Goal: Task Accomplishment & Management: Complete application form

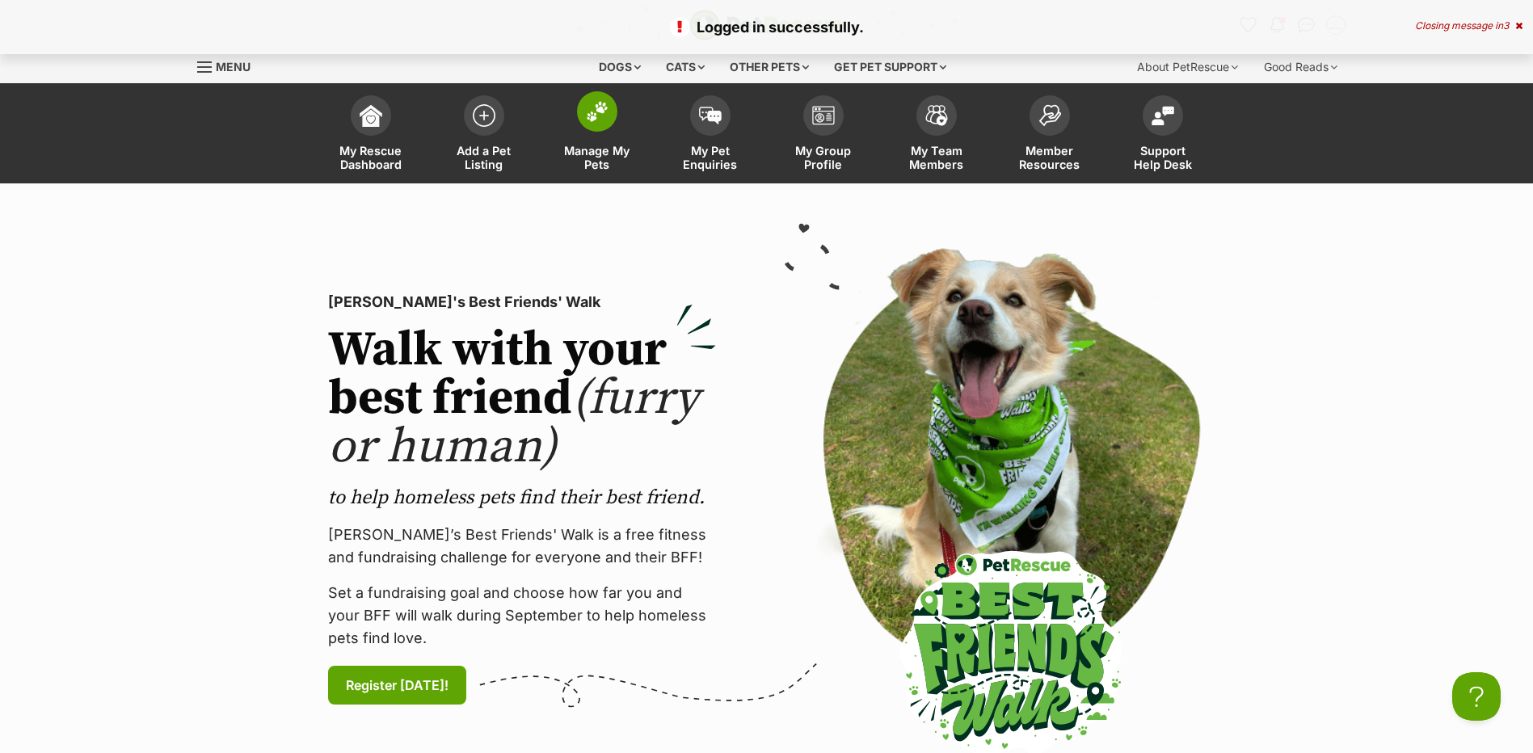
click at [601, 160] on span "Manage My Pets" at bounding box center [597, 157] width 73 height 27
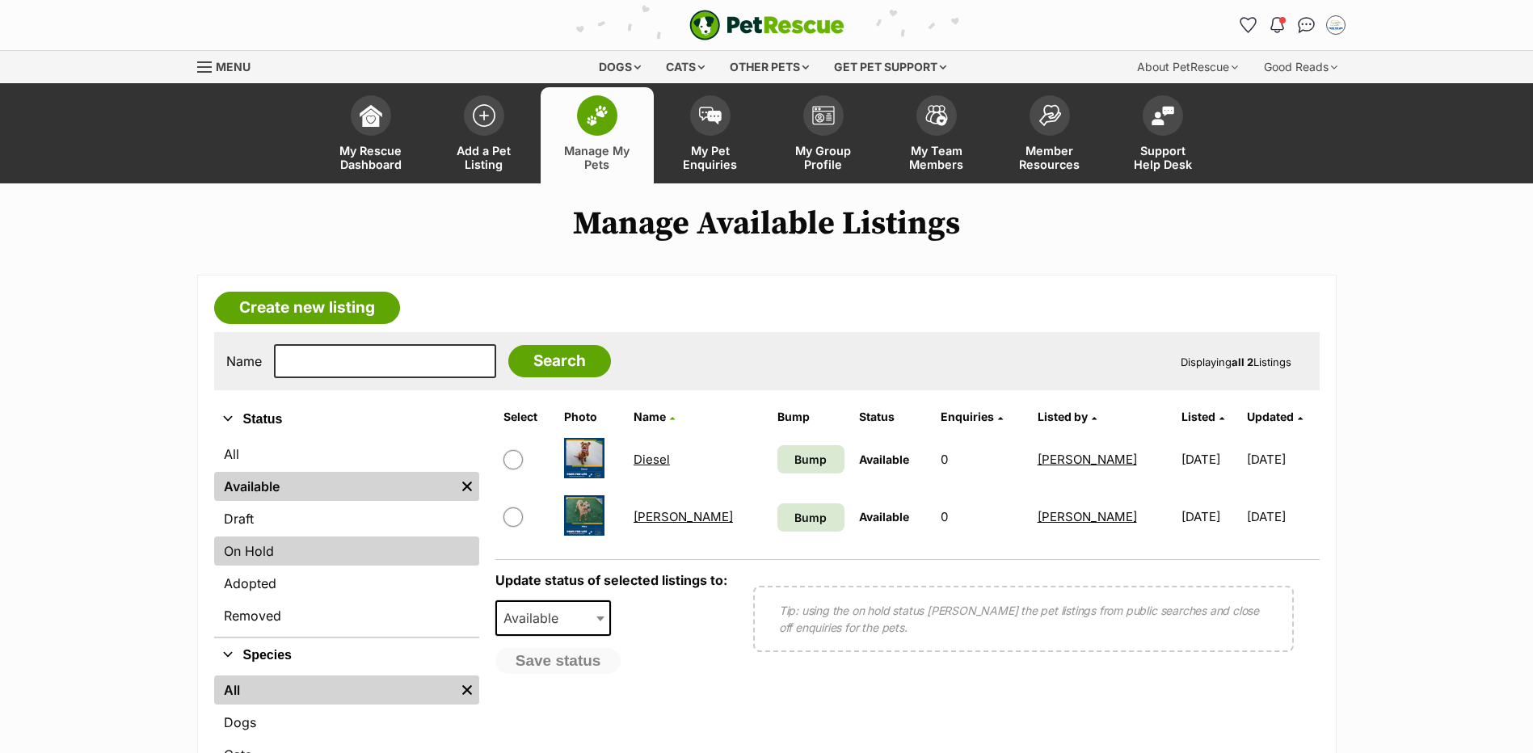
click at [300, 566] on link "On Hold" at bounding box center [346, 551] width 265 height 29
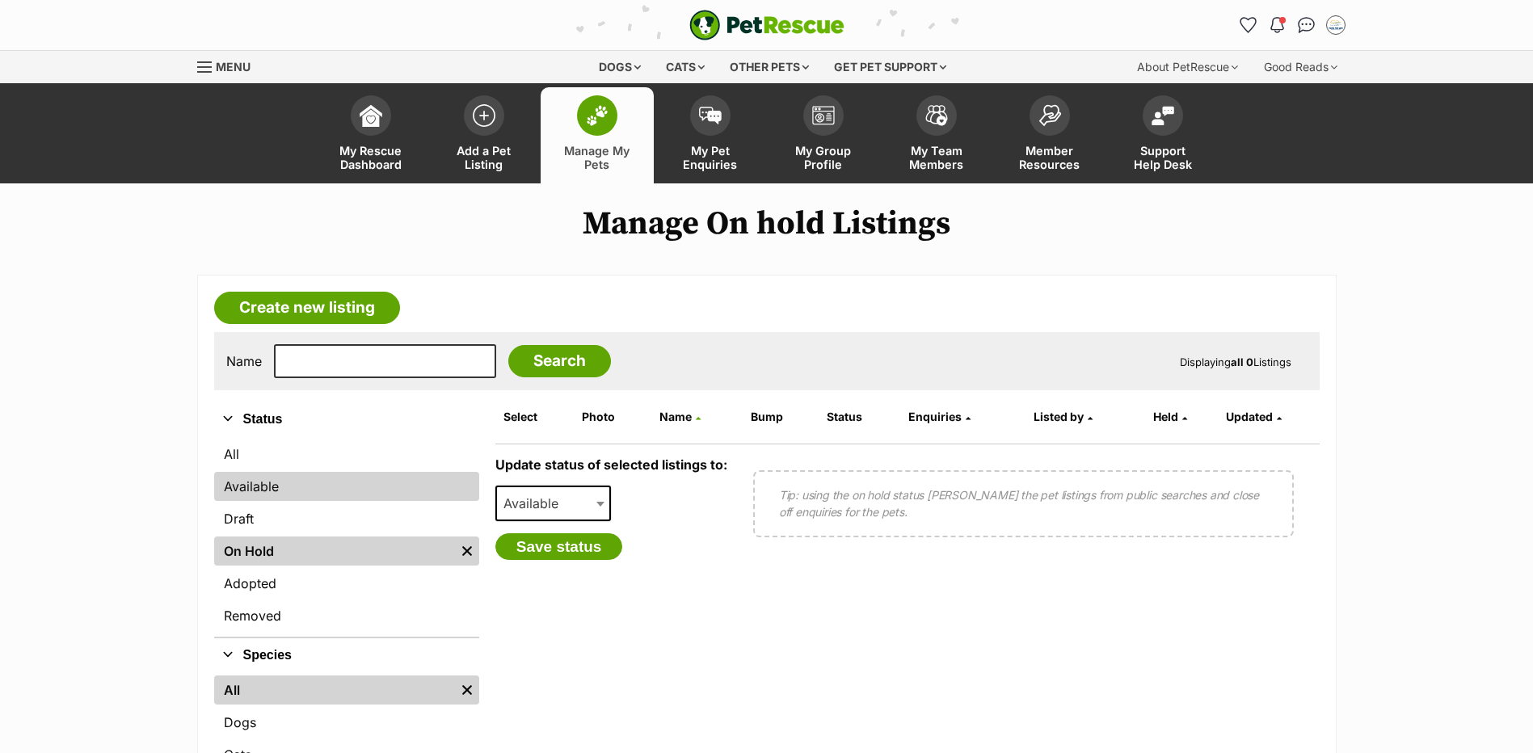
click at [301, 501] on link "Available" at bounding box center [346, 486] width 265 height 29
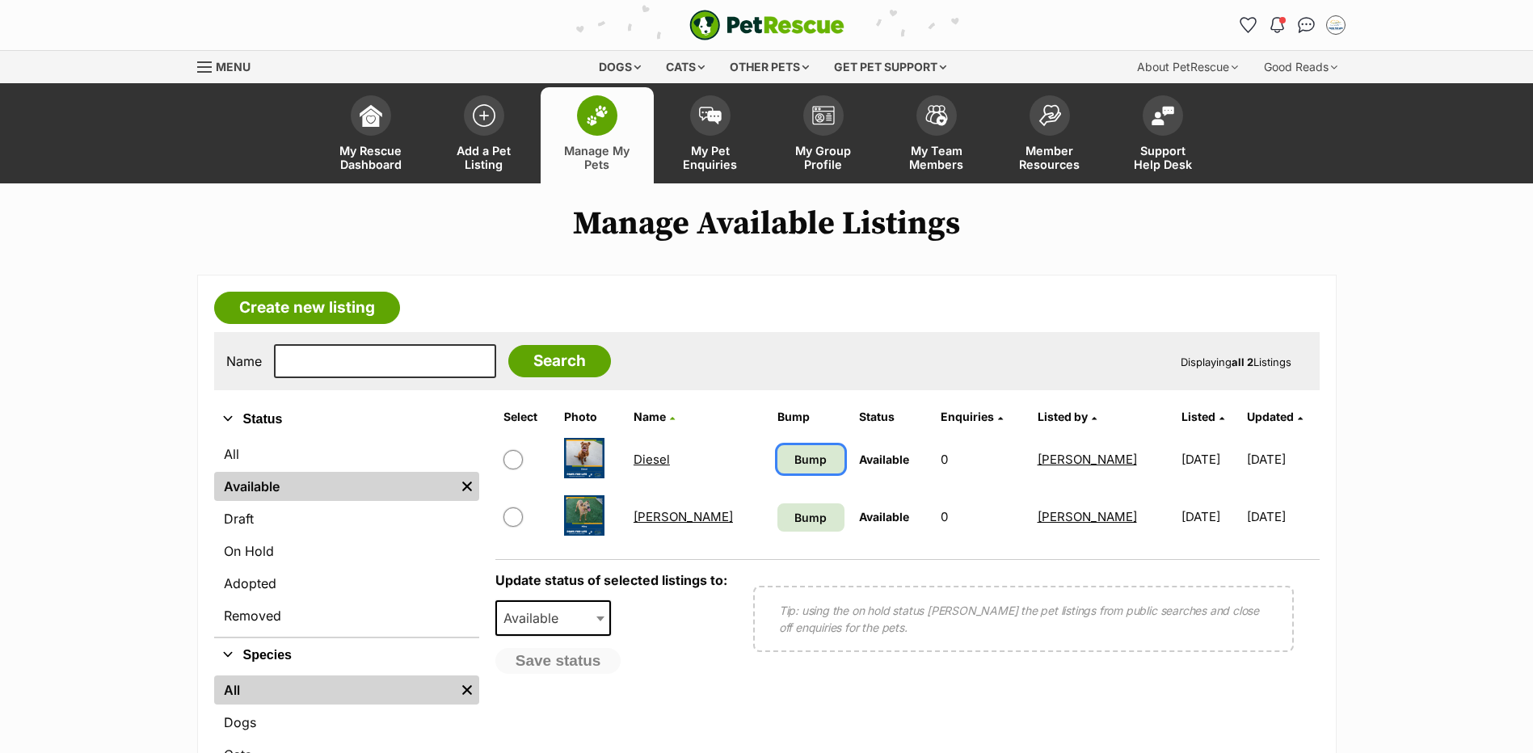
click at [795, 468] on span "Bump" at bounding box center [811, 459] width 32 height 17
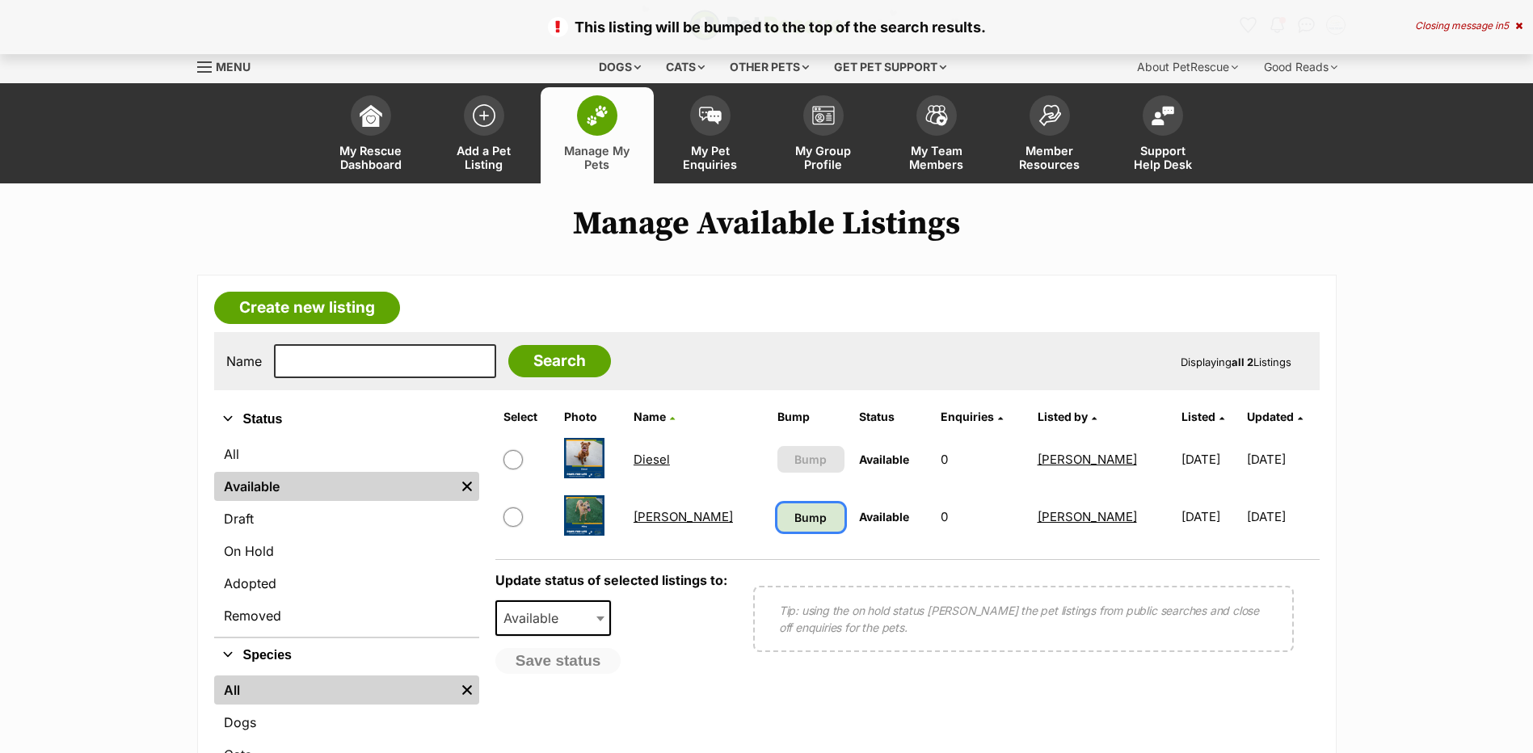
click at [795, 526] on span "Bump" at bounding box center [811, 517] width 32 height 17
click at [337, 324] on link "Create new listing" at bounding box center [307, 308] width 186 height 32
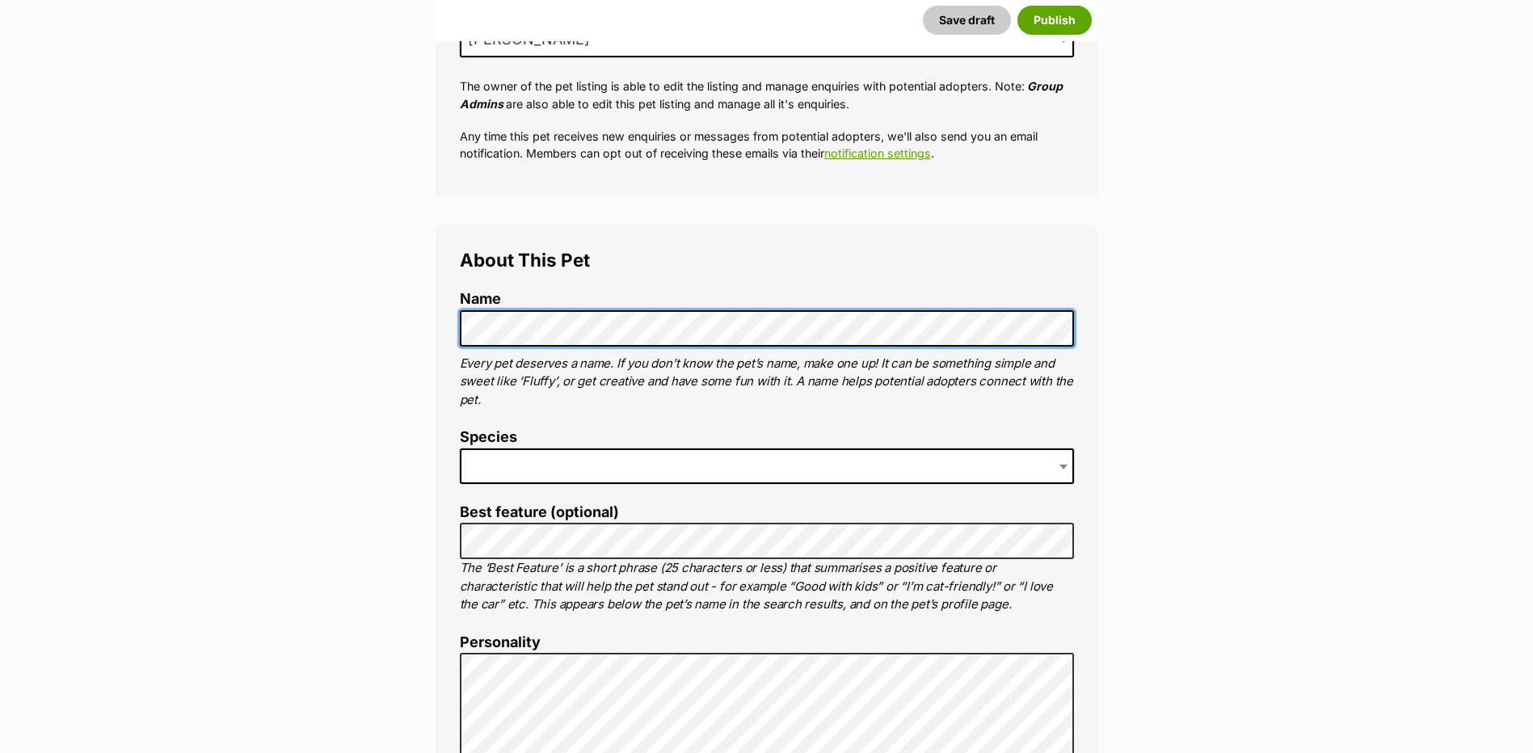
scroll to position [404, 0]
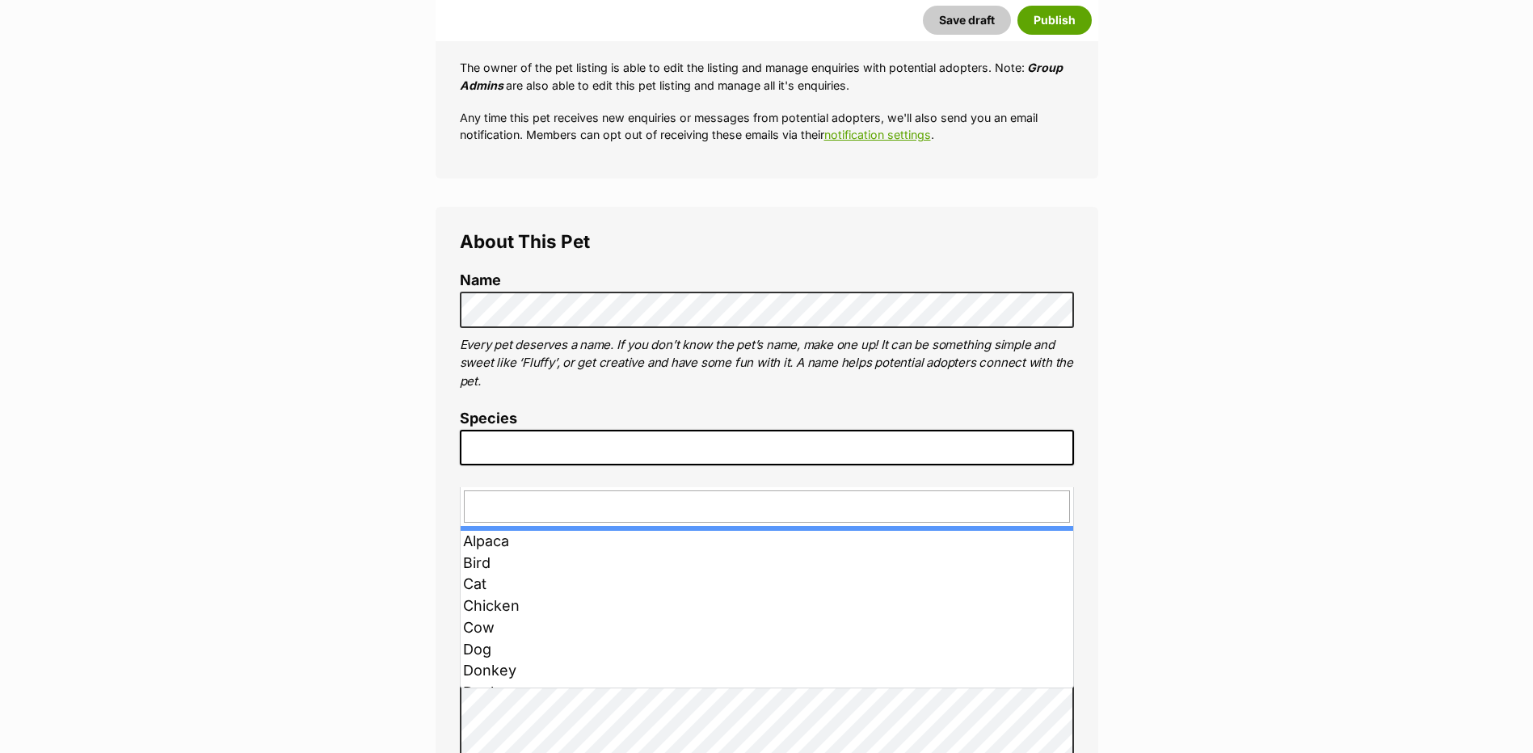
click at [626, 466] on span at bounding box center [767, 448] width 614 height 36
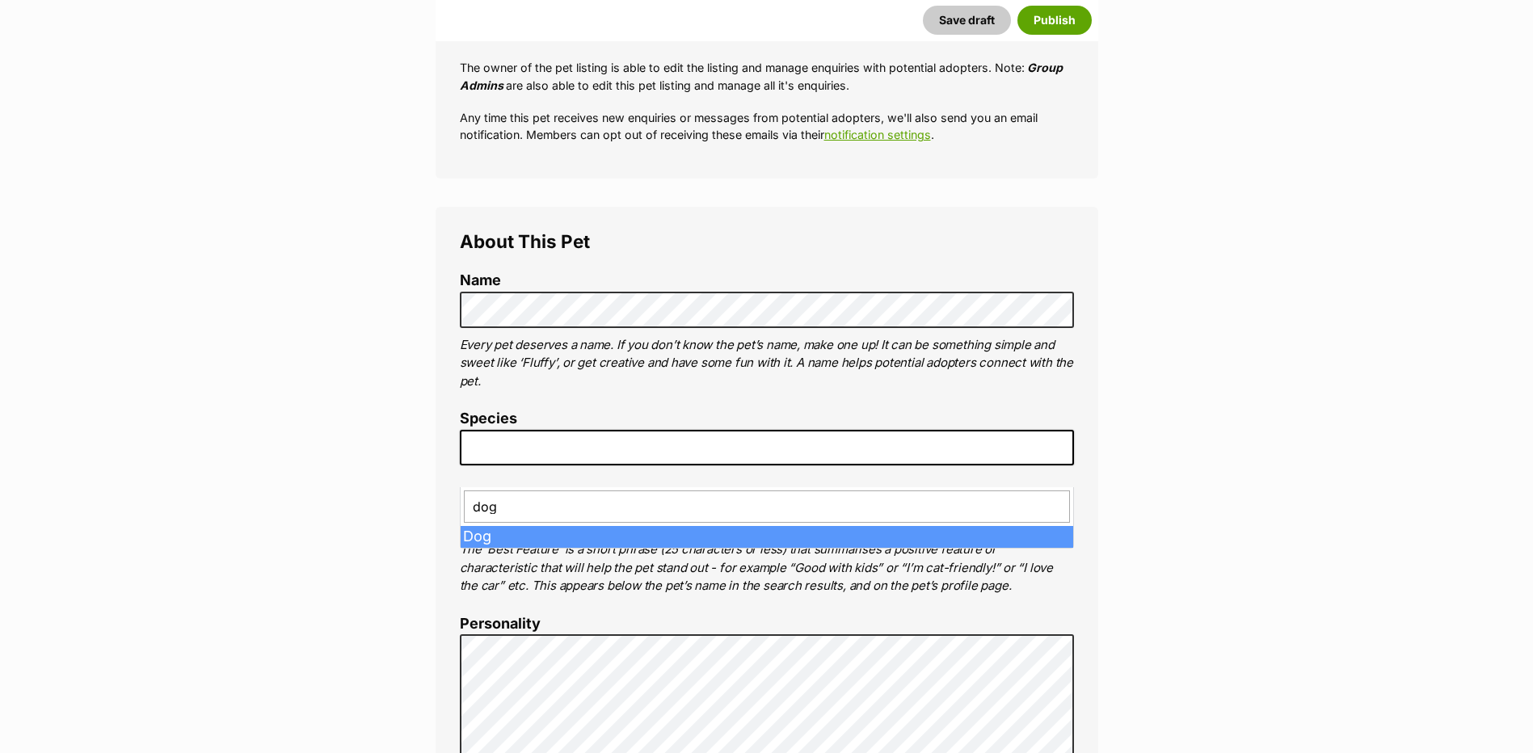
type input "dog"
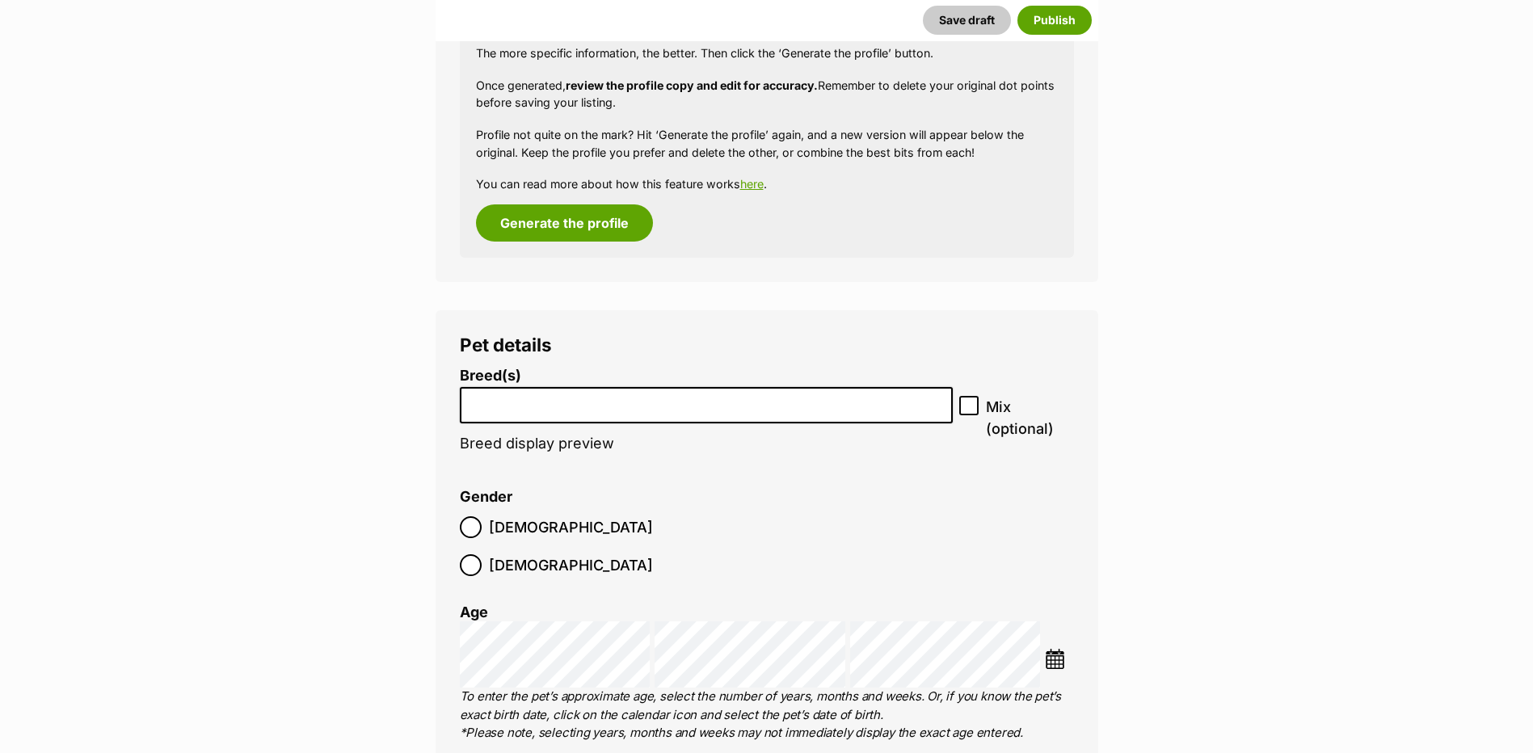
scroll to position [1984, 0]
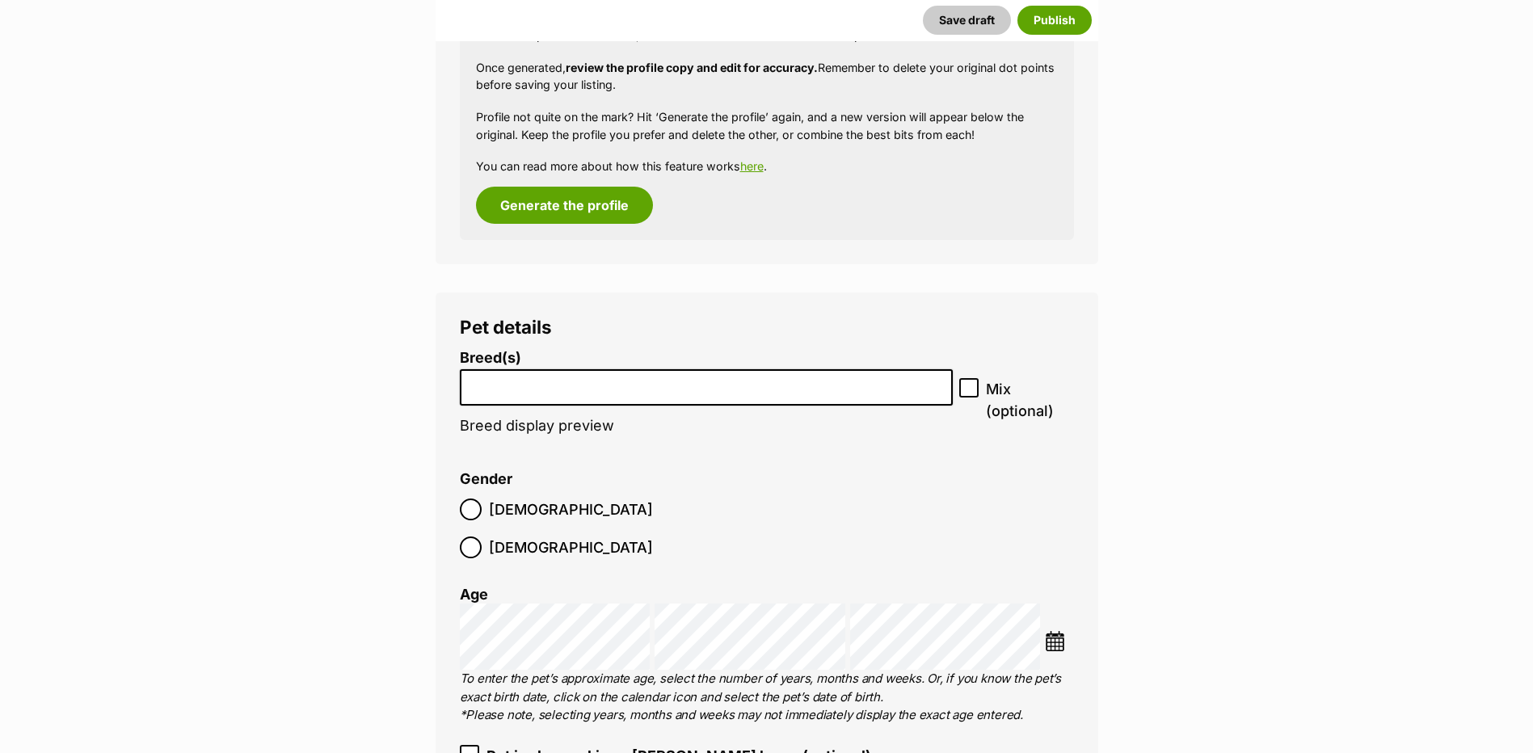
click at [588, 404] on li at bounding box center [707, 387] width 483 height 33
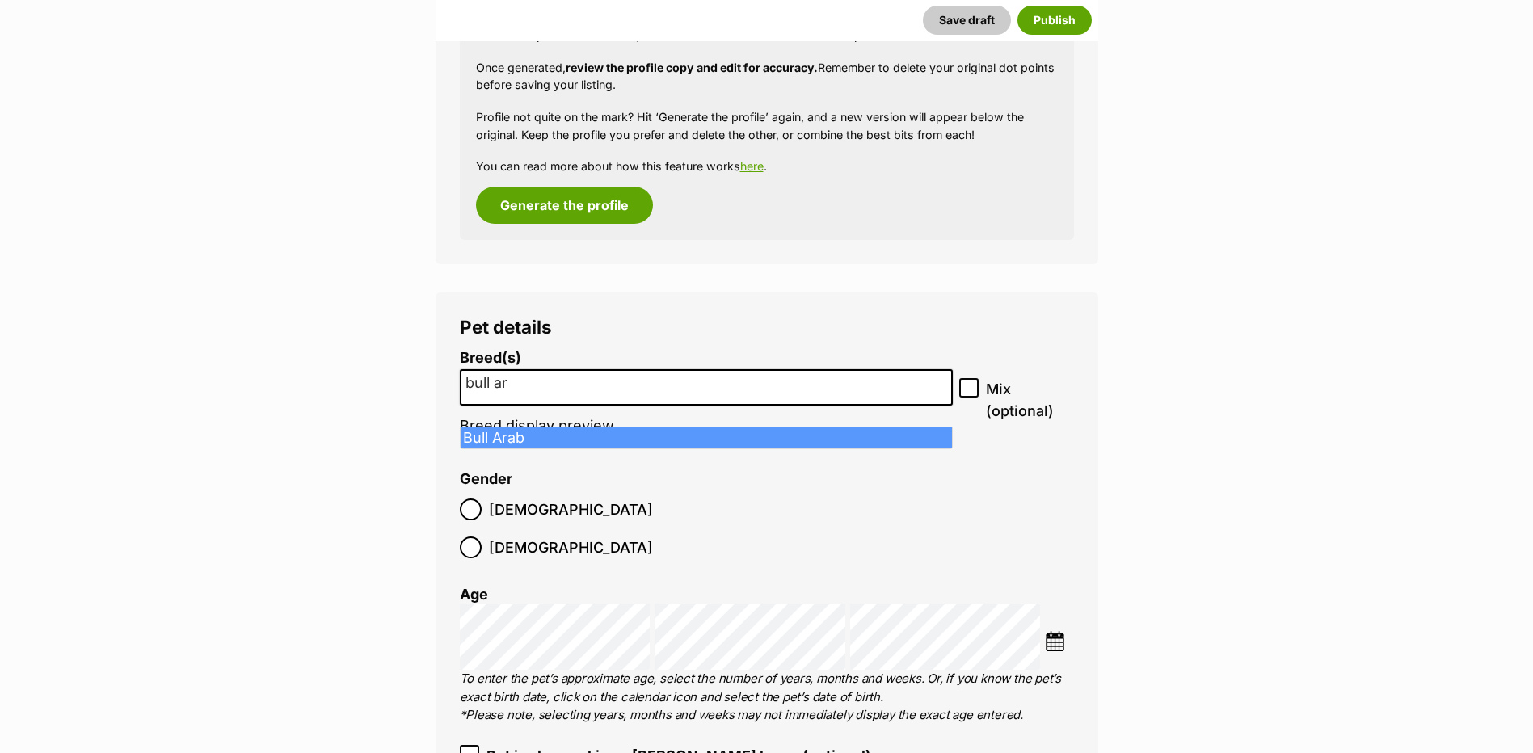
scroll to position [2065, 0]
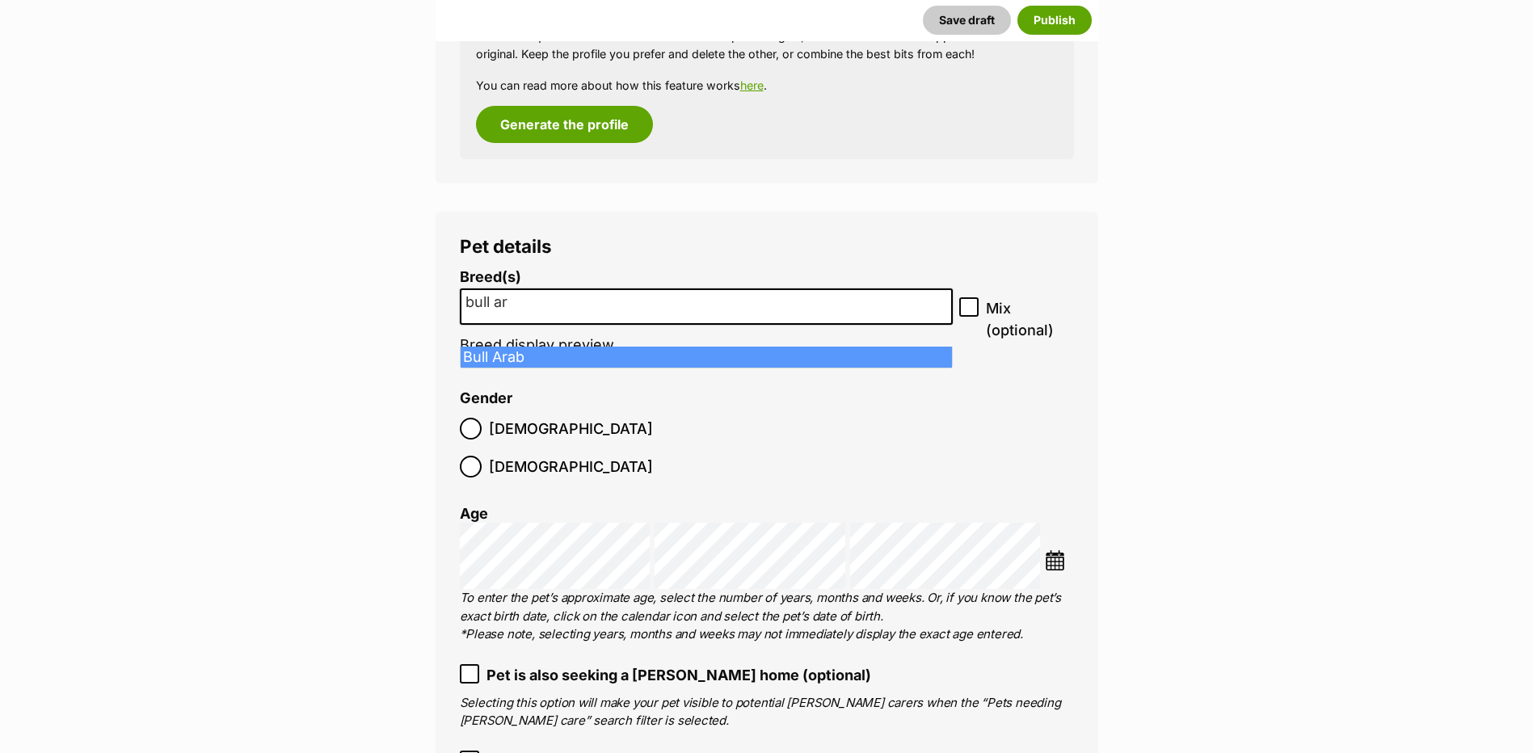
type input "bull ar"
select select "48"
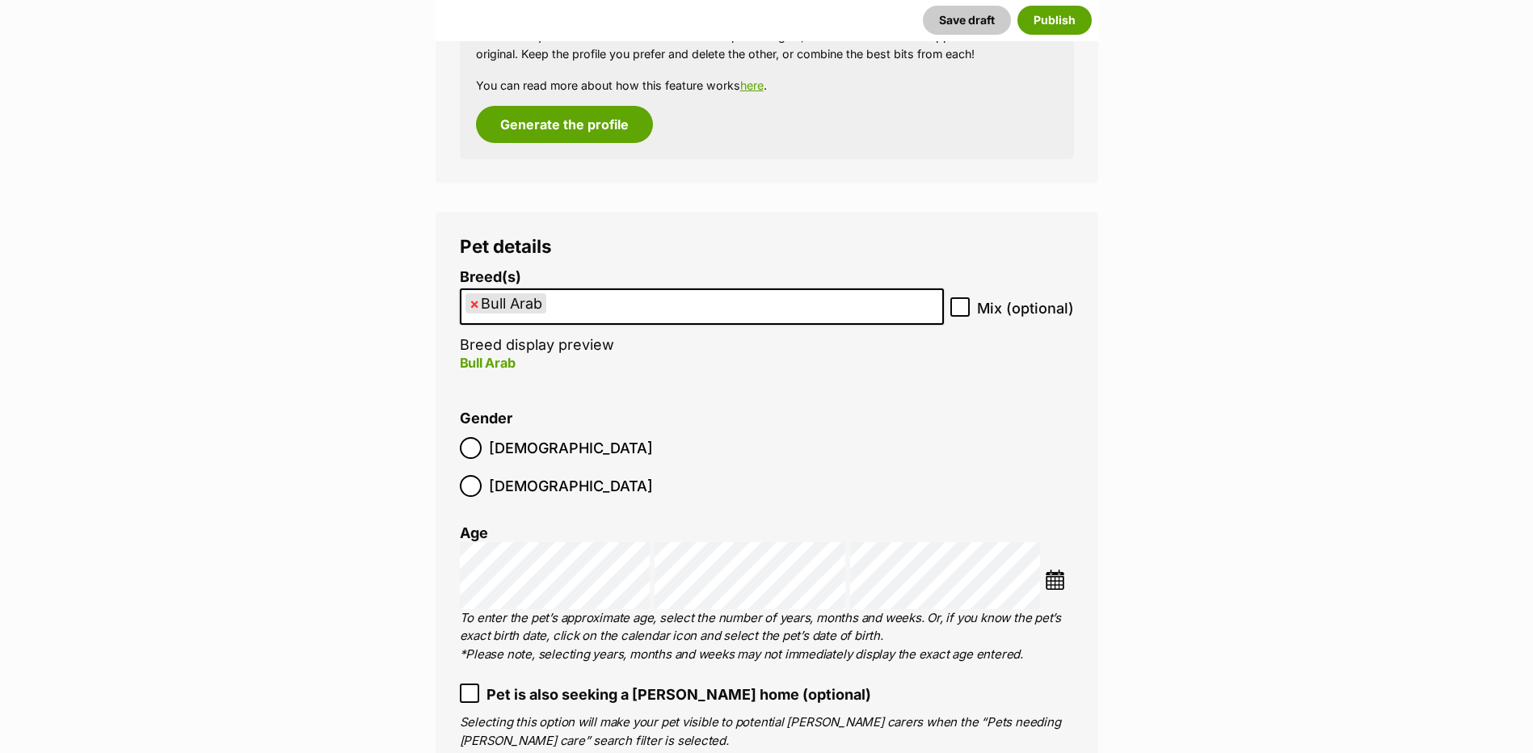
click at [959, 313] on icon at bounding box center [960, 306] width 11 height 11
click at [959, 317] on input "Mix (optional)" at bounding box center [960, 306] width 19 height 19
checkbox input "true"
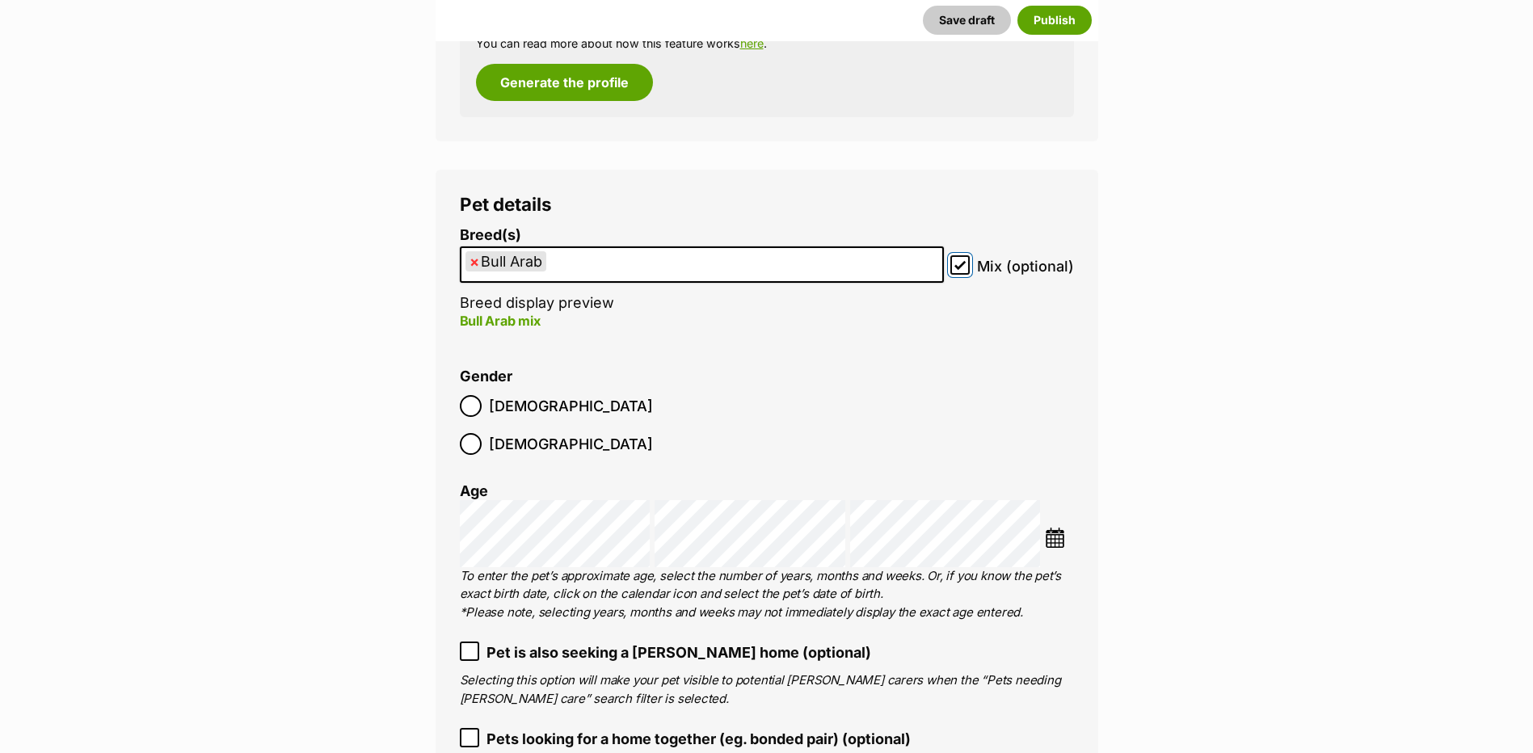
scroll to position [2146, 0]
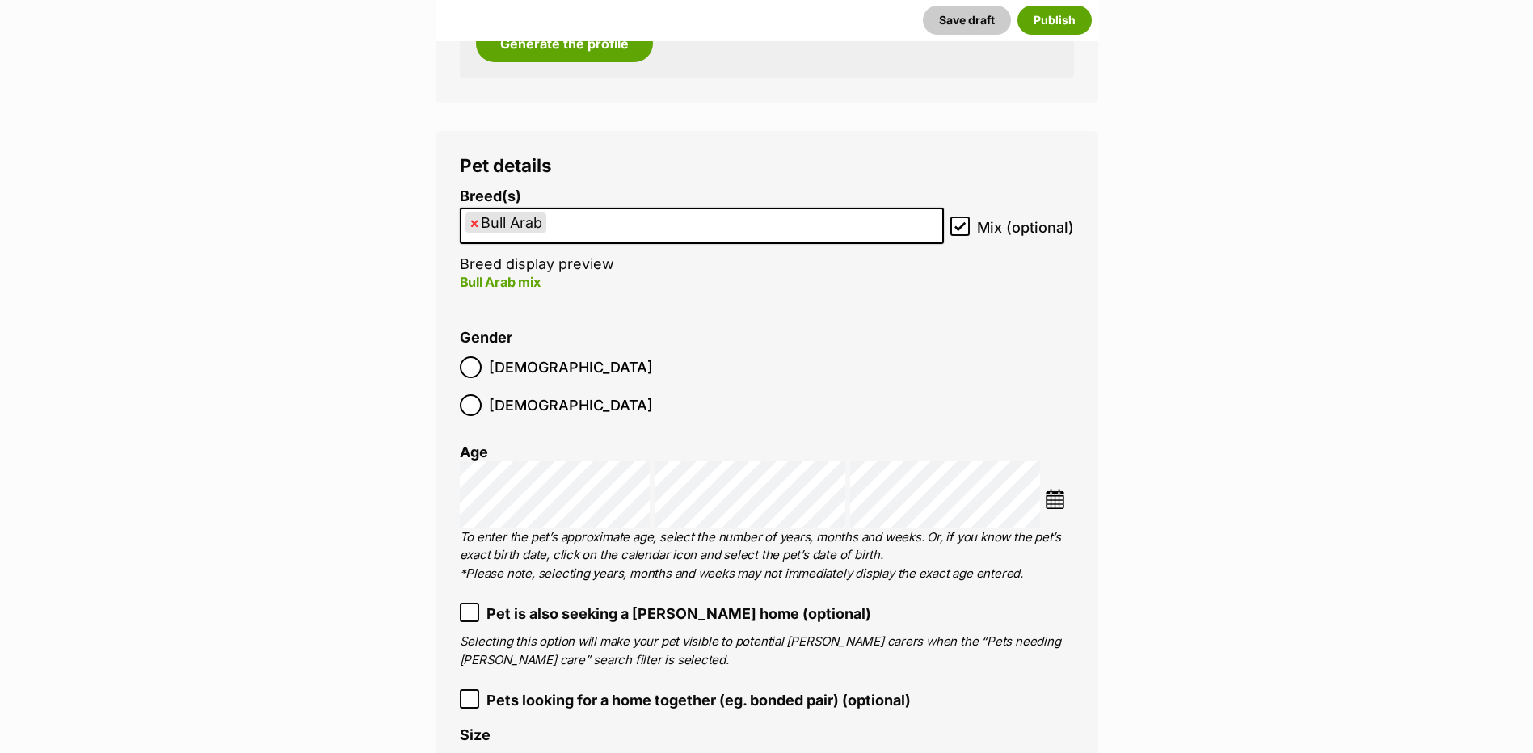
click at [1051, 489] on img at bounding box center [1055, 499] width 20 height 20
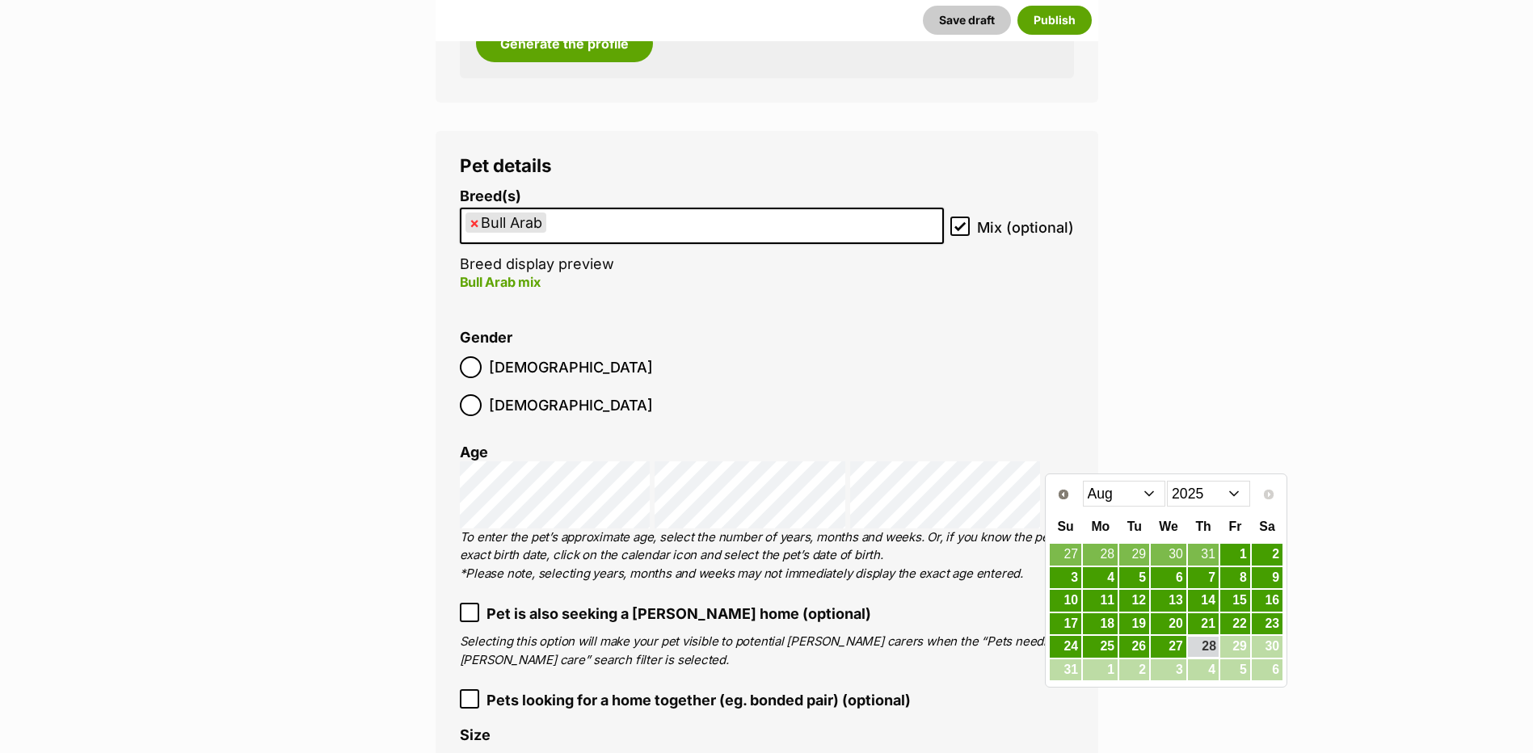
click at [1187, 495] on select "2015 2016 2017 2018 2019 2020 2021 2022 2023 2024 2025" at bounding box center [1208, 494] width 83 height 26
click at [1094, 495] on select "Jan Feb Mar Apr May Jun Jul Aug Sep Oct Nov Dec" at bounding box center [1124, 494] width 83 height 26
click at [1234, 548] on link "2" at bounding box center [1235, 555] width 30 height 20
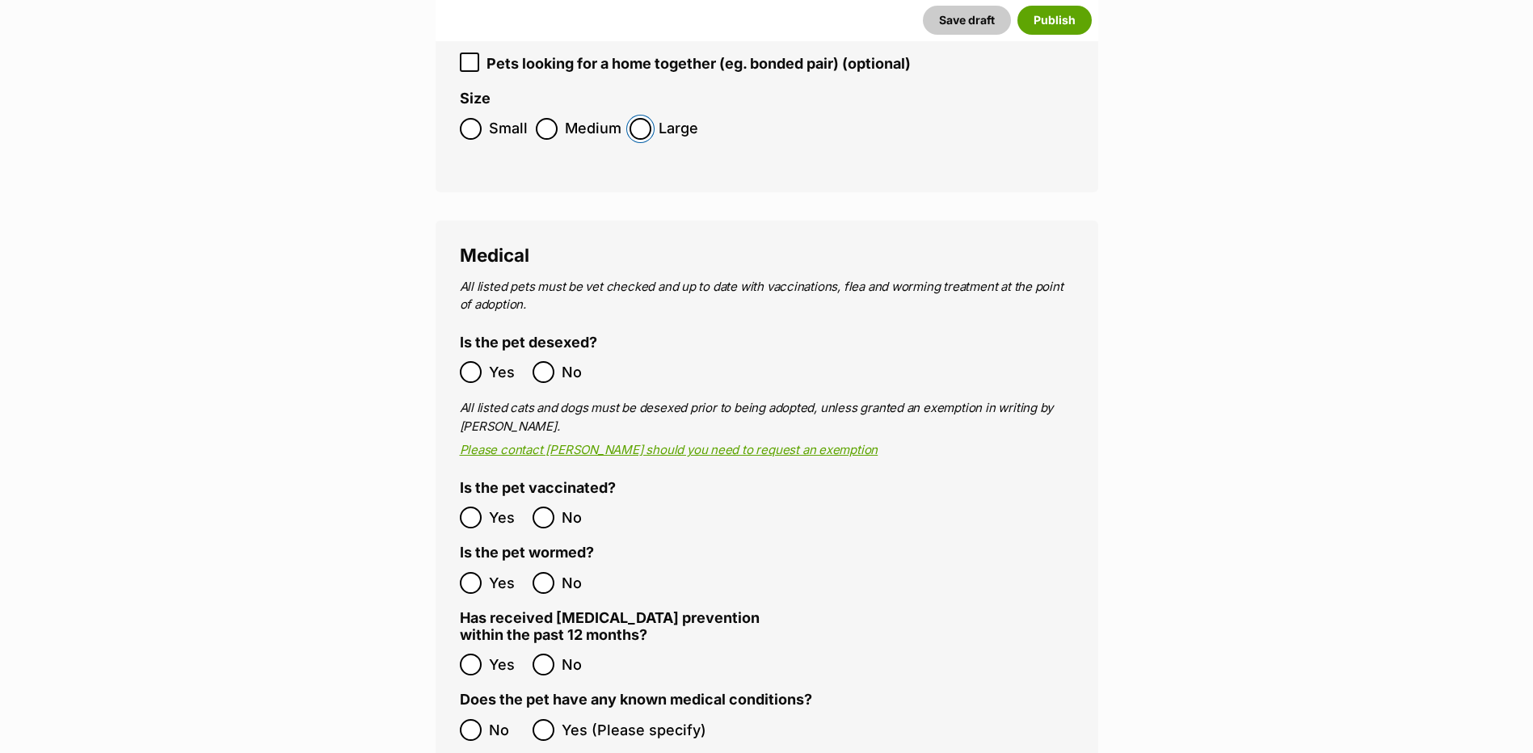
scroll to position [2793, 0]
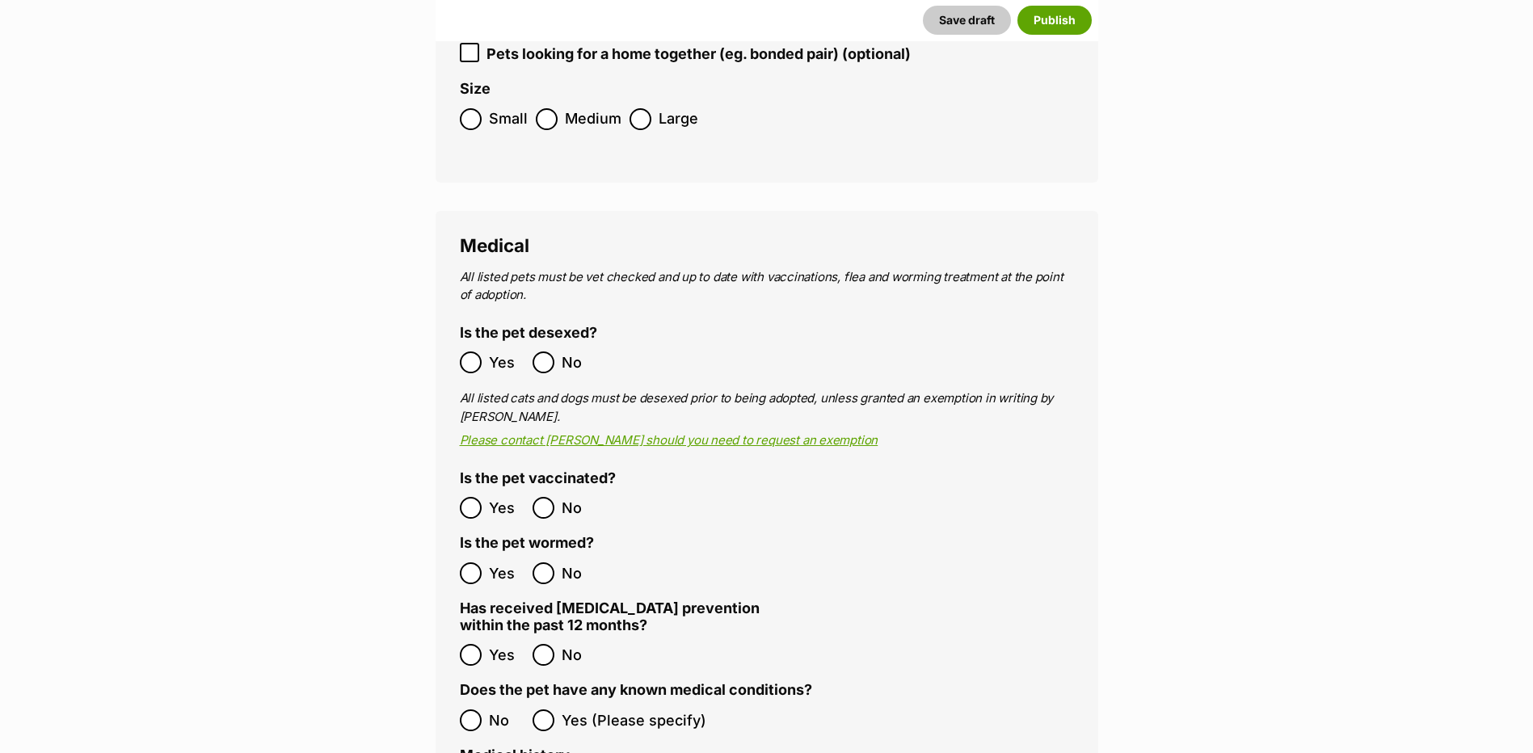
click at [468, 554] on ol "Yes No" at bounding box center [613, 573] width 307 height 38
click at [468, 571] on ol "Yes No" at bounding box center [613, 573] width 307 height 38
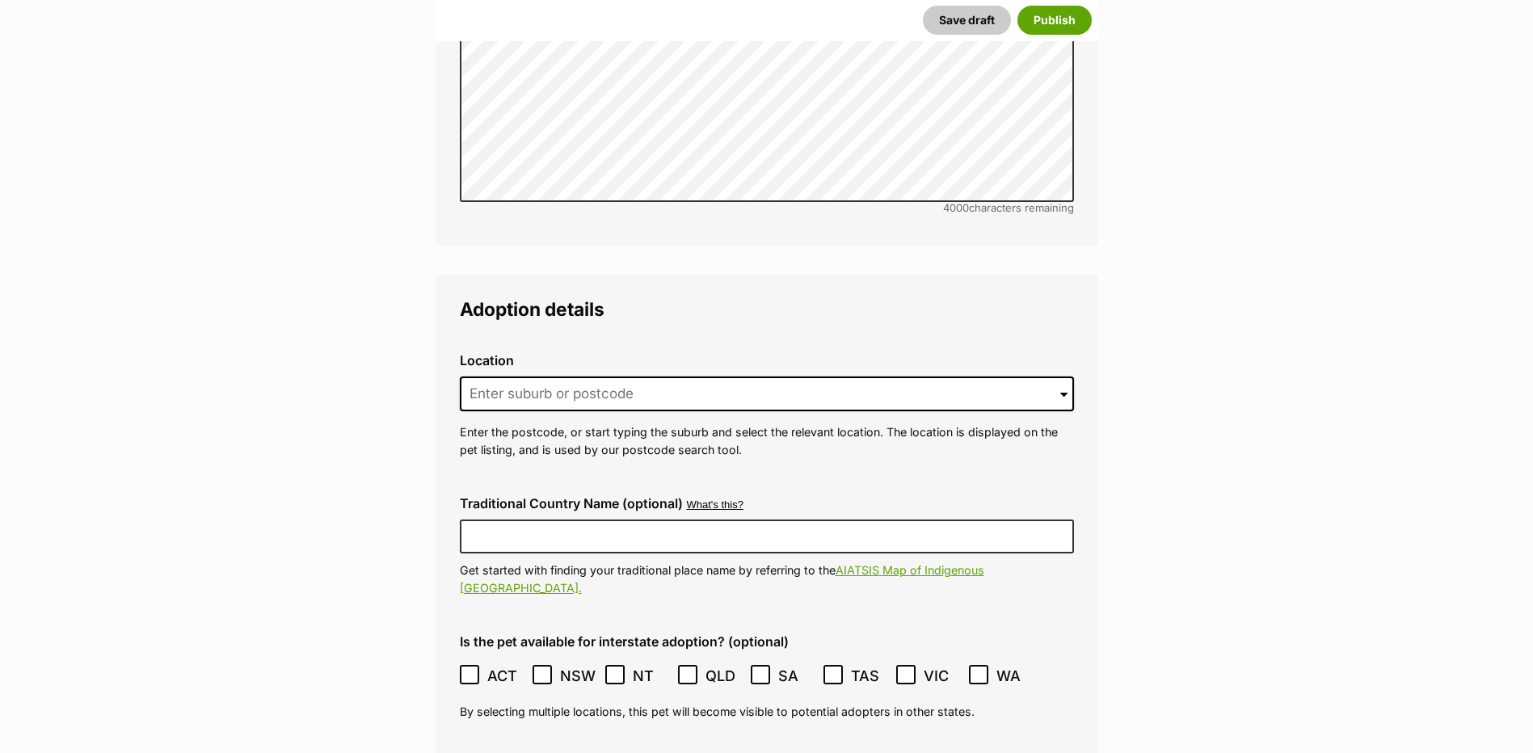
scroll to position [3843, 0]
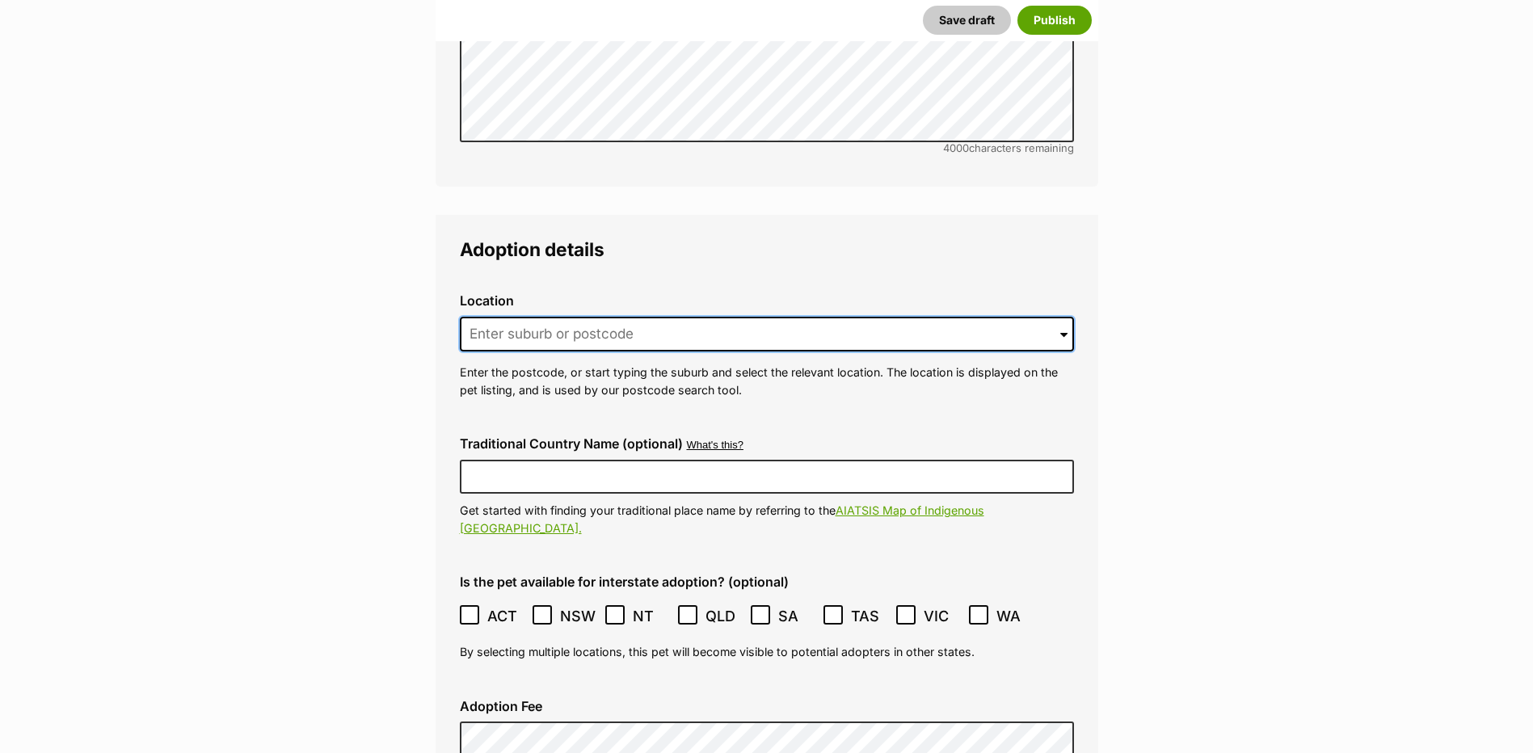
click at [559, 330] on input at bounding box center [767, 335] width 614 height 36
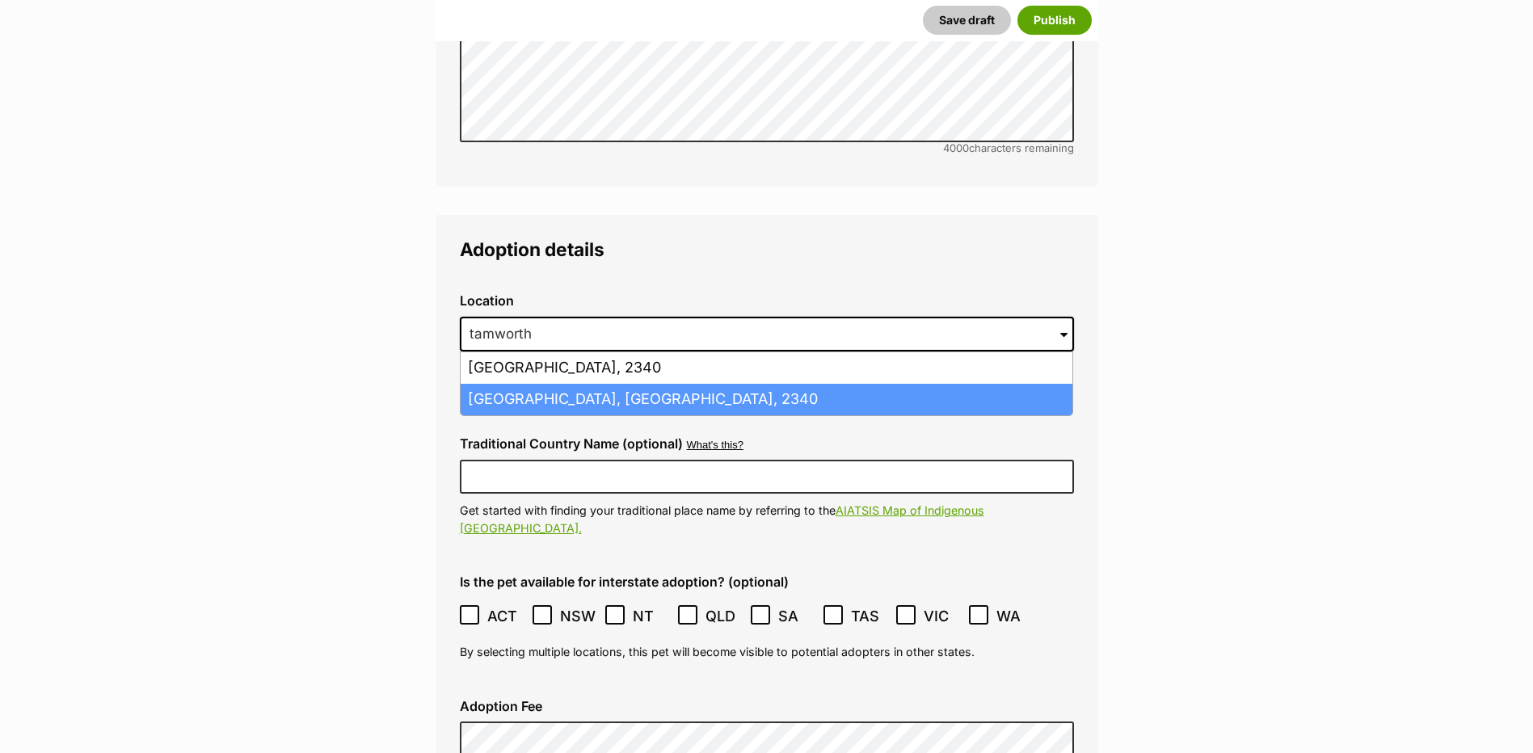
click at [551, 384] on li "Tamworth, New South Wales, 2340" at bounding box center [767, 400] width 612 height 32
type input "Tamworth, New South Wales, 2340"
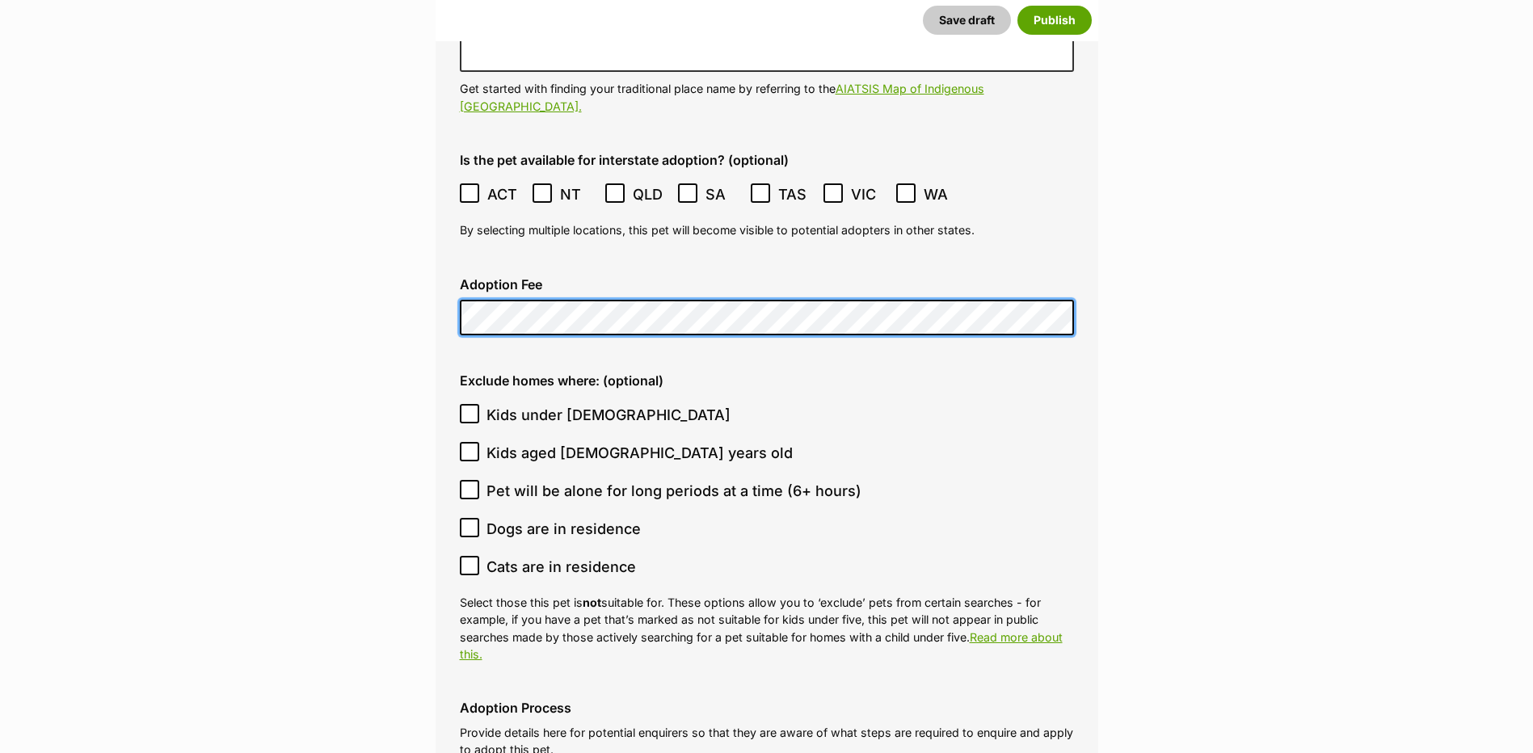
scroll to position [4328, 0]
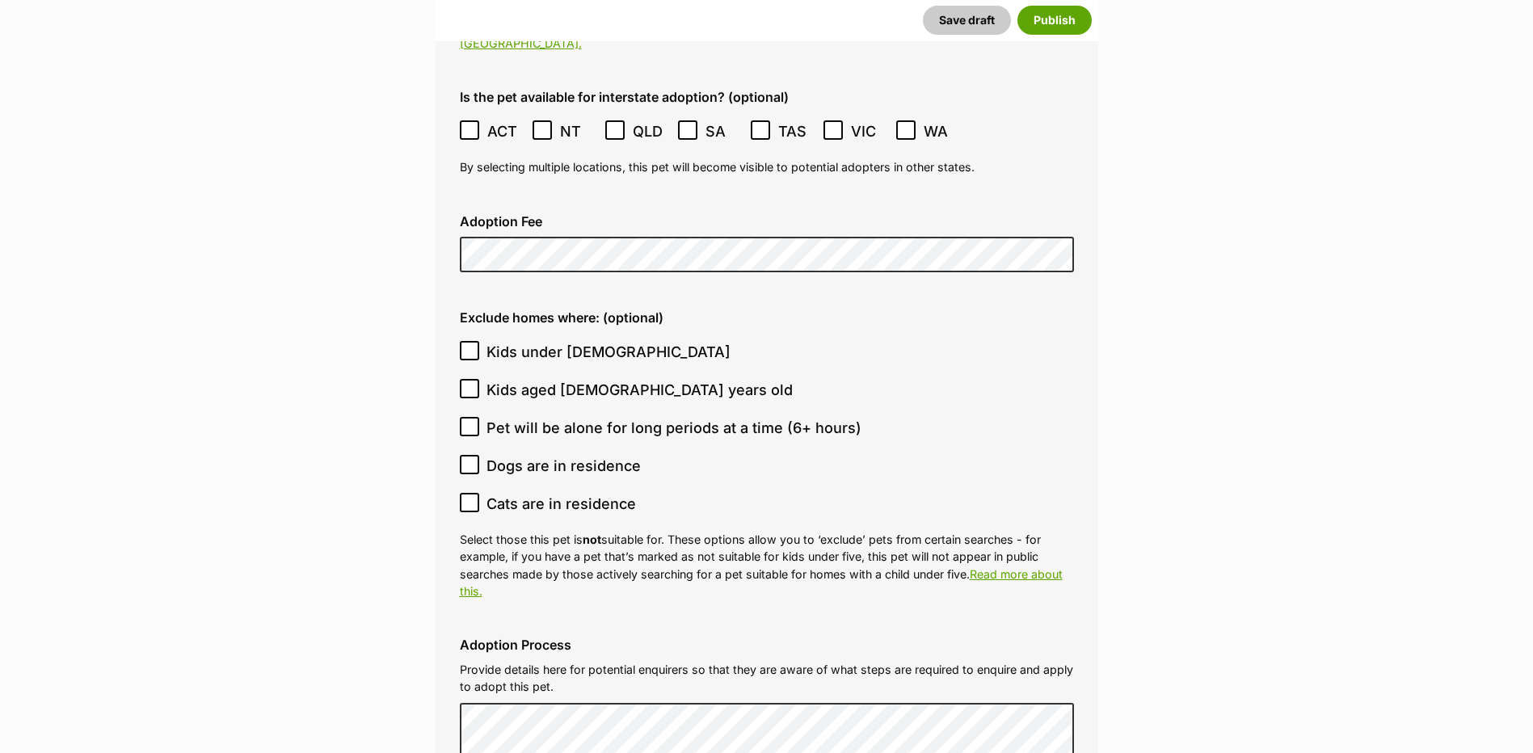
click at [480, 341] on label "Kids under 5 years old" at bounding box center [763, 352] width 606 height 22
click at [479, 341] on input "Kids under 5 years old" at bounding box center [469, 350] width 19 height 19
checkbox input "true"
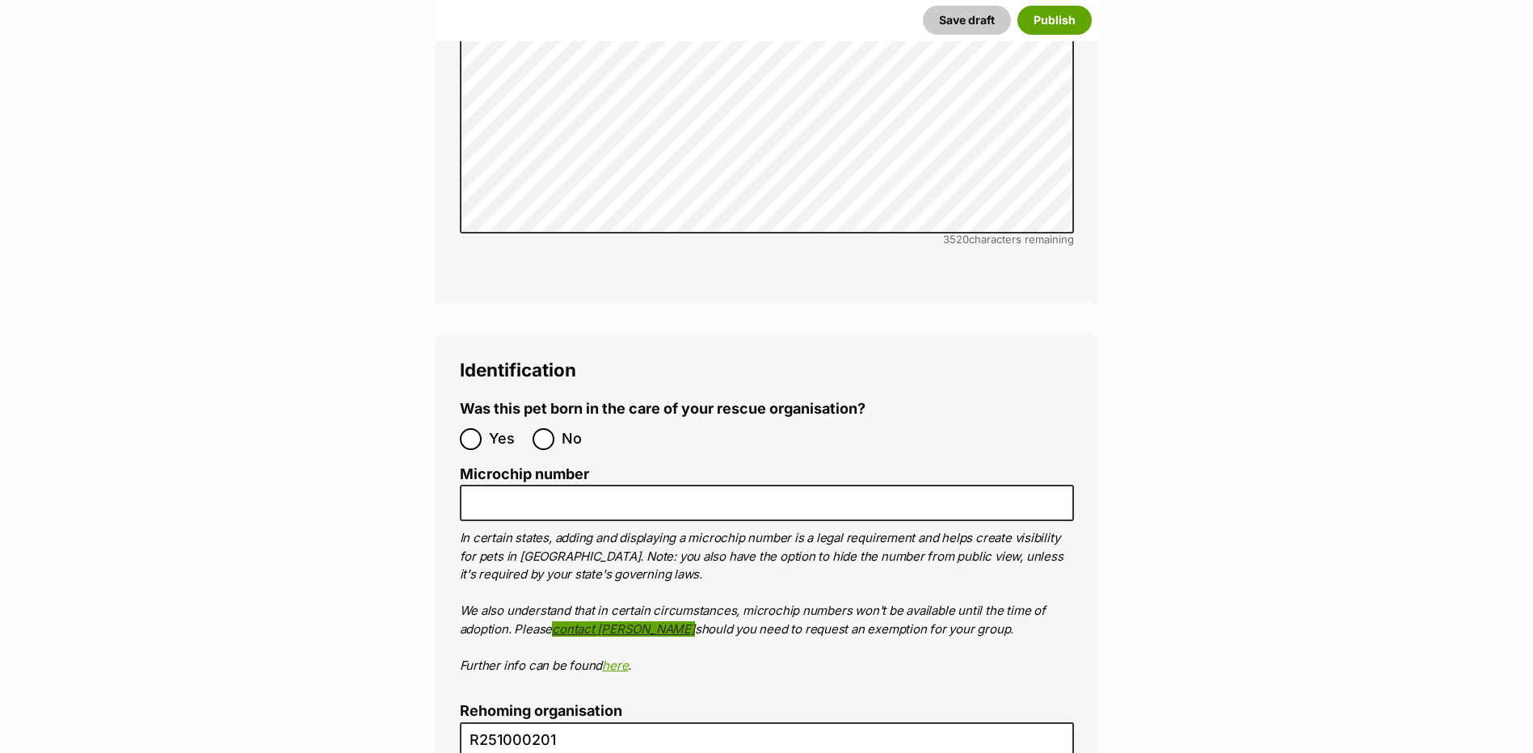
scroll to position [5217, 0]
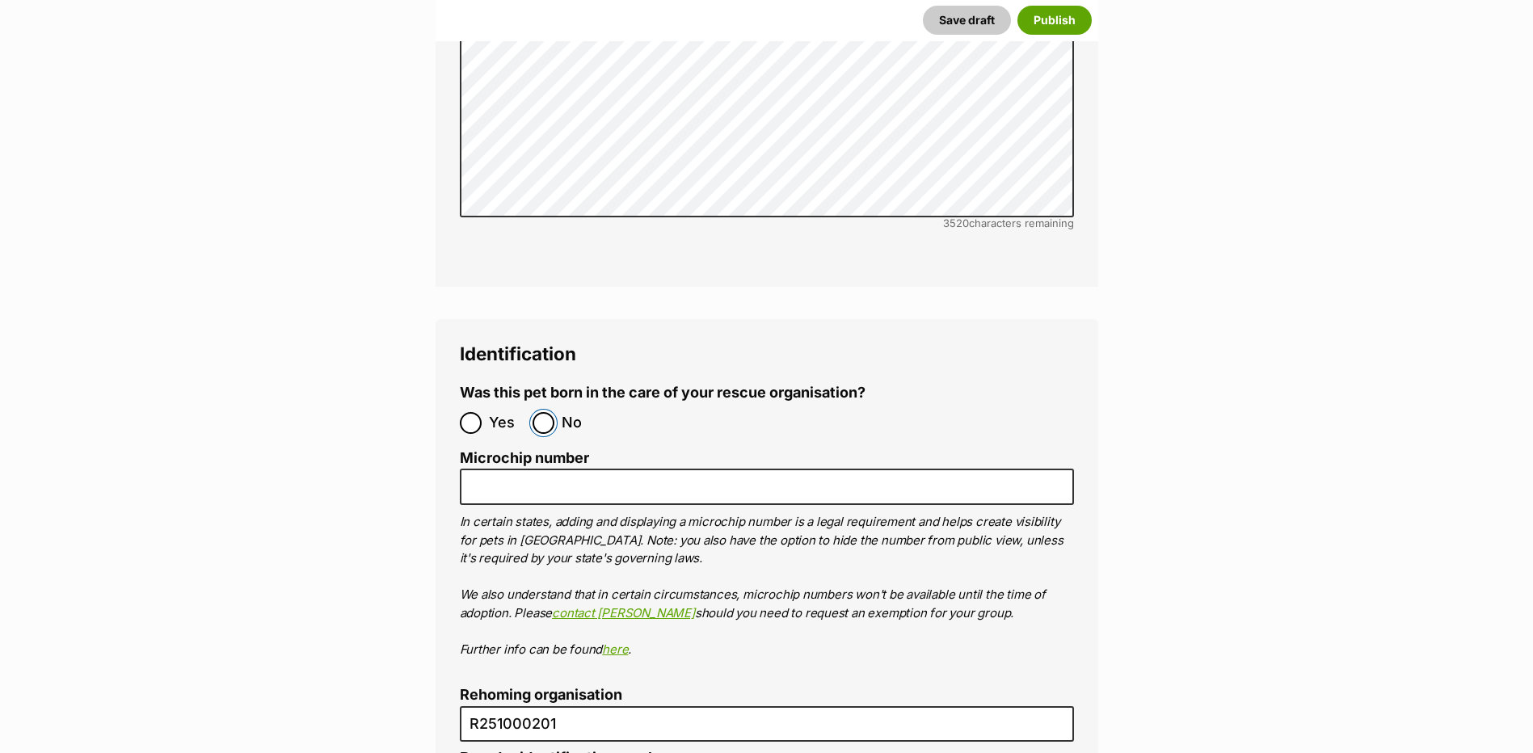
click at [545, 412] on input "No" at bounding box center [544, 423] width 22 height 22
radio input "true"
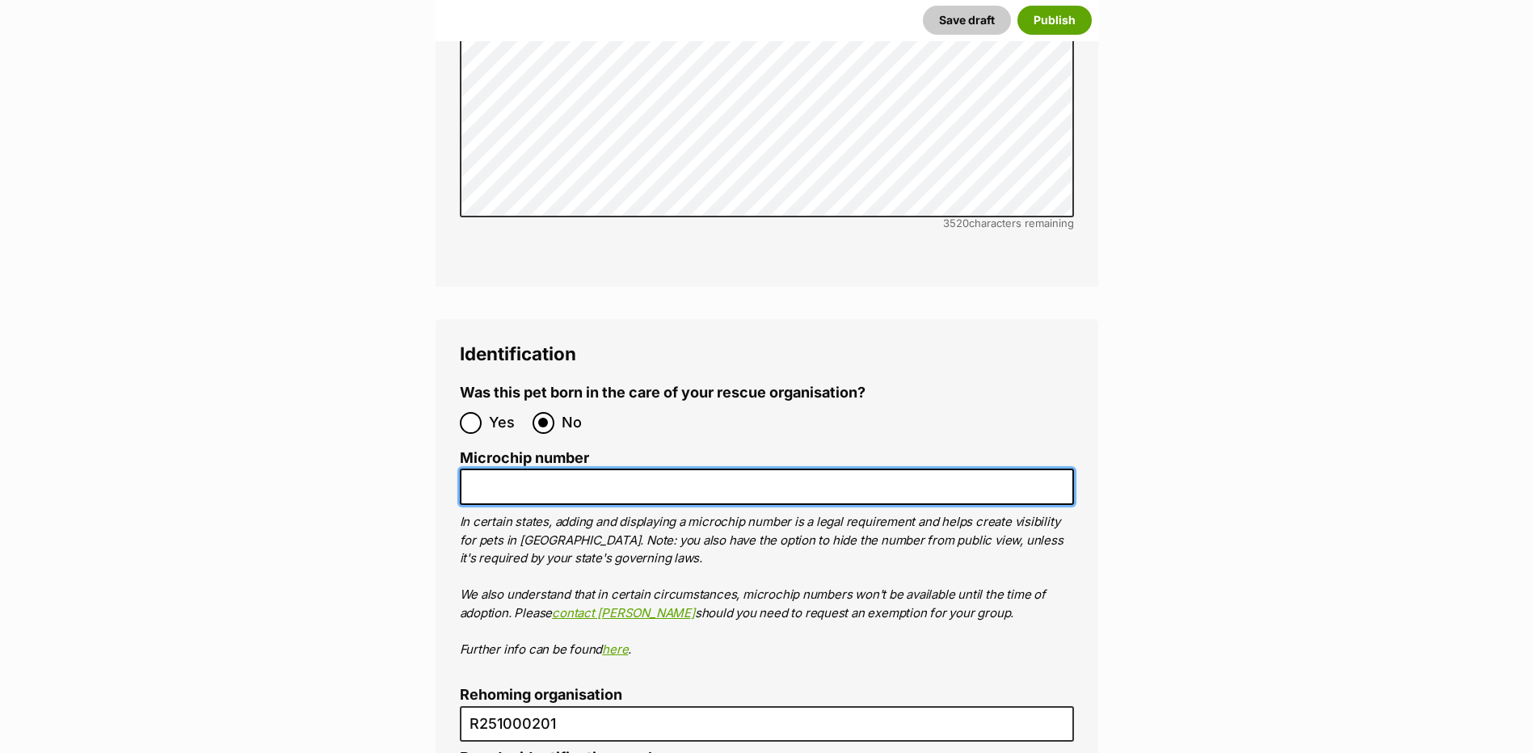
click at [557, 469] on input "Microchip number" at bounding box center [767, 487] width 614 height 36
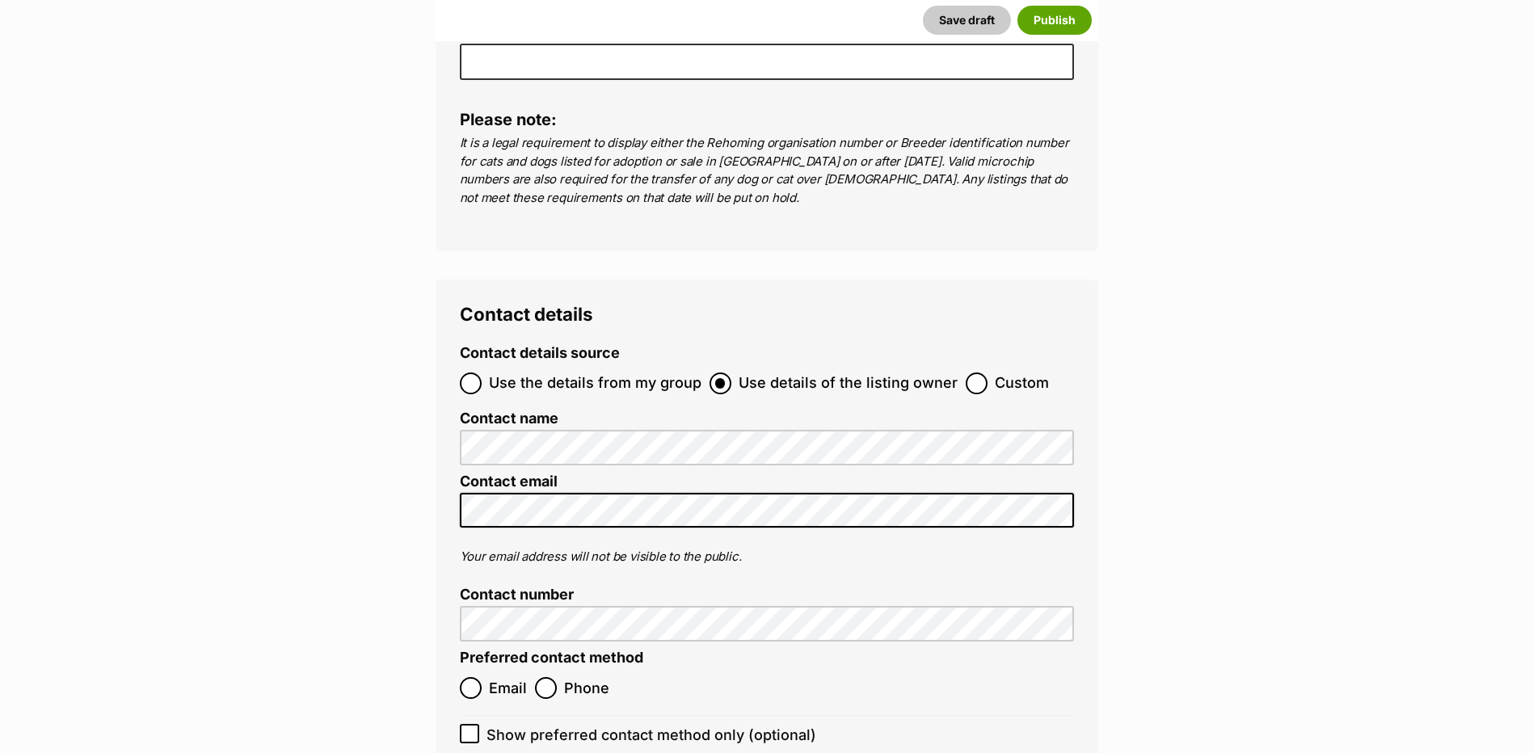
scroll to position [5945, 0]
type input "941000030473527"
click at [465, 371] on input "Use the details from my group" at bounding box center [471, 382] width 22 height 22
radio input "true"
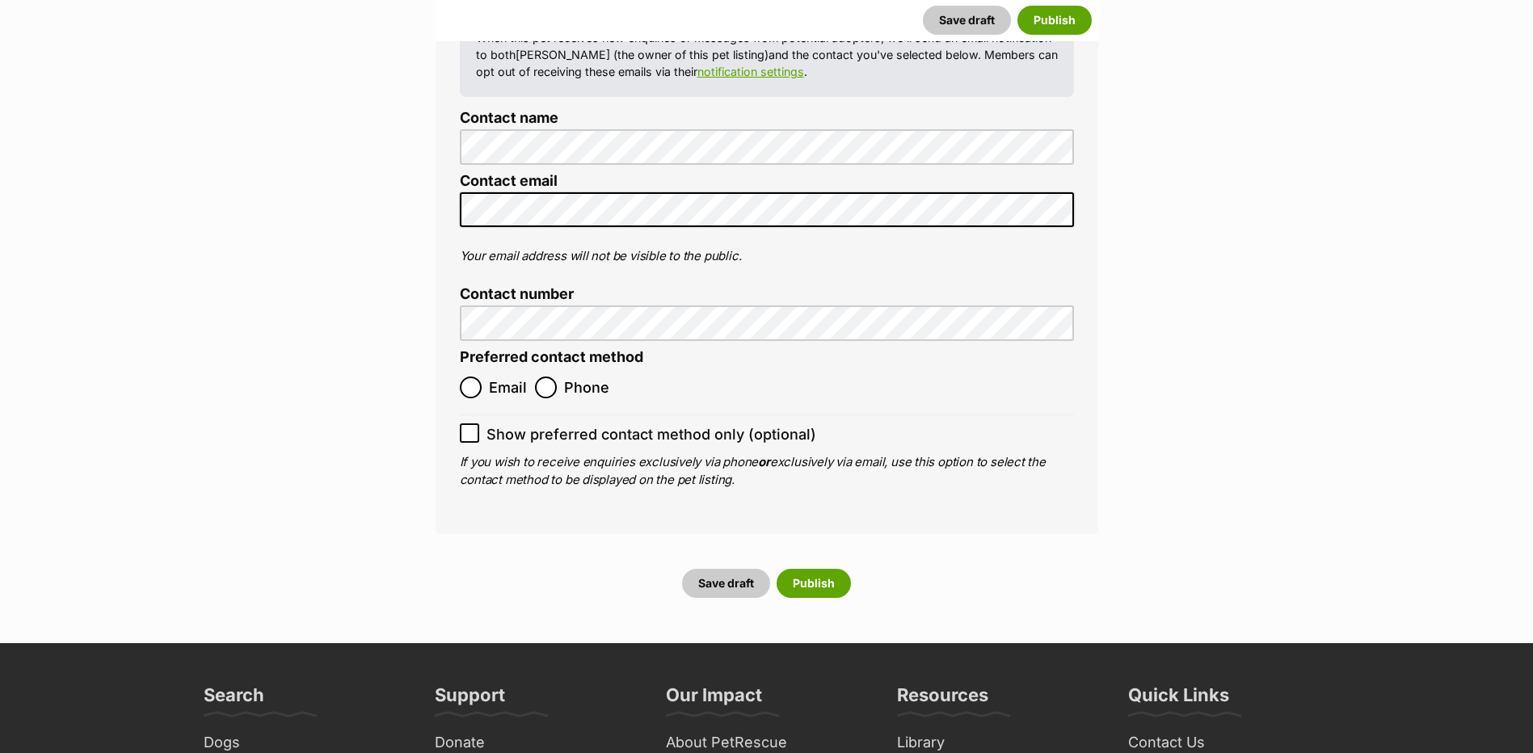
scroll to position [6349, 0]
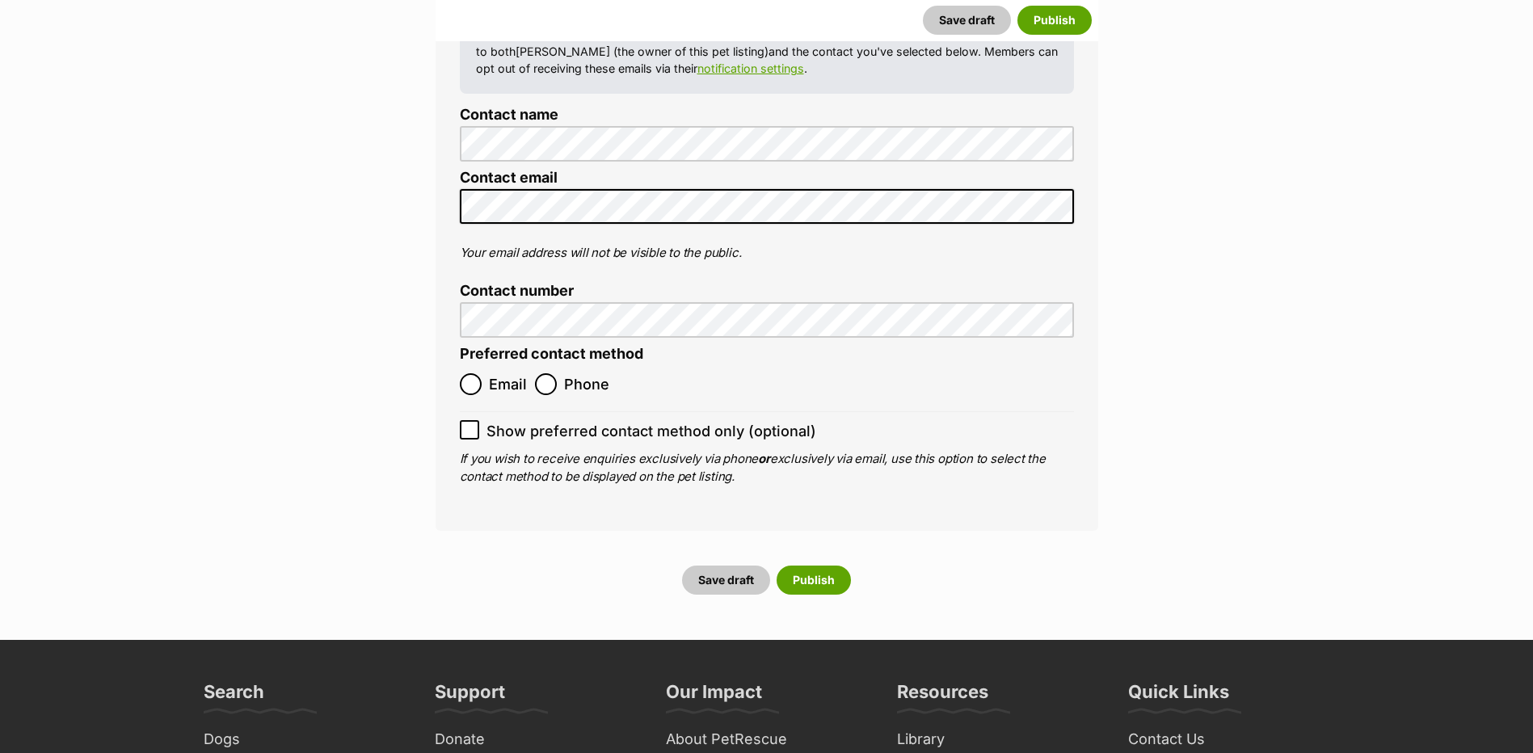
click at [483, 373] on label "Email" at bounding box center [493, 384] width 67 height 22
click at [482, 373] on input "Email" at bounding box center [471, 384] width 22 height 22
radio input "true"
click at [819, 566] on button "Publish" at bounding box center [814, 580] width 74 height 29
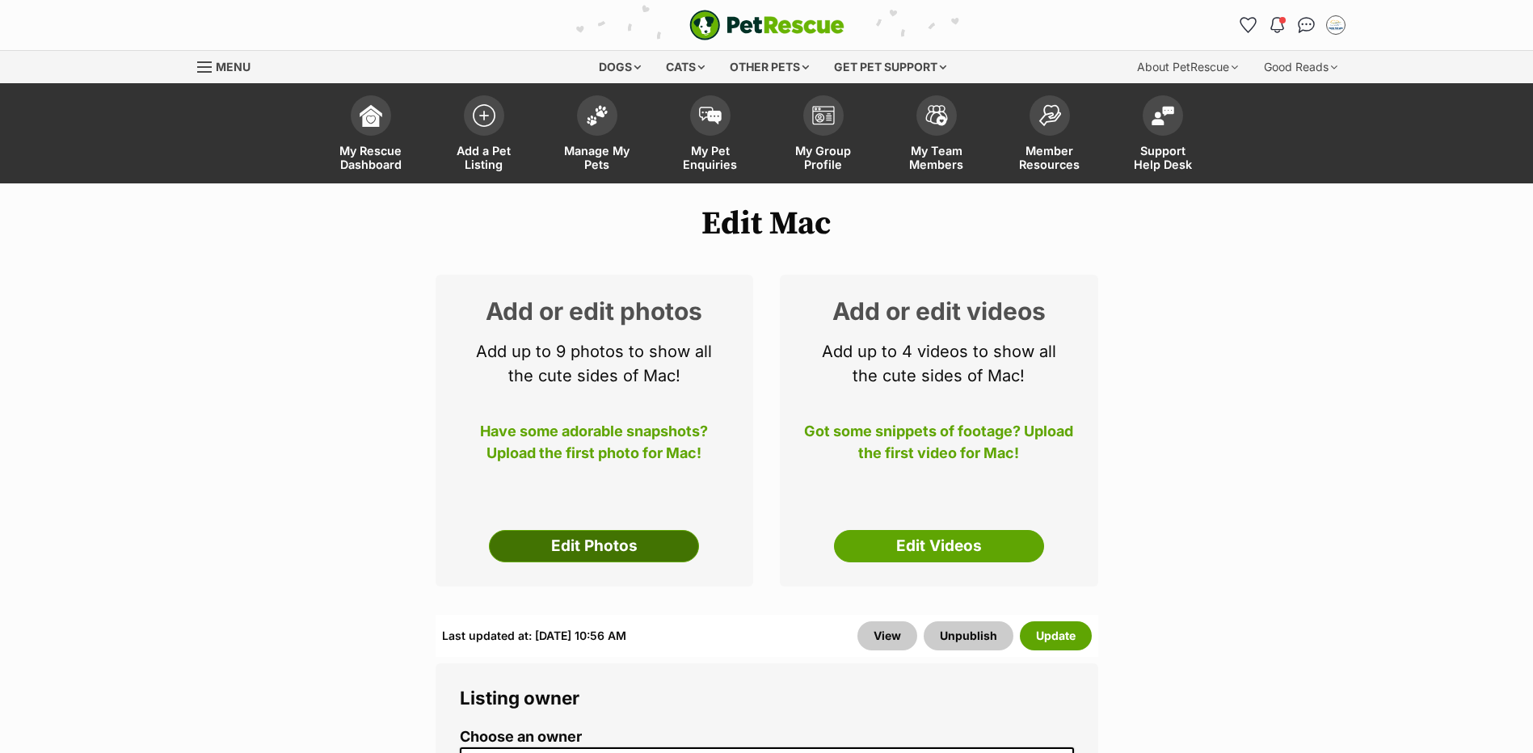
click at [612, 563] on link "Edit Photos" at bounding box center [594, 546] width 210 height 32
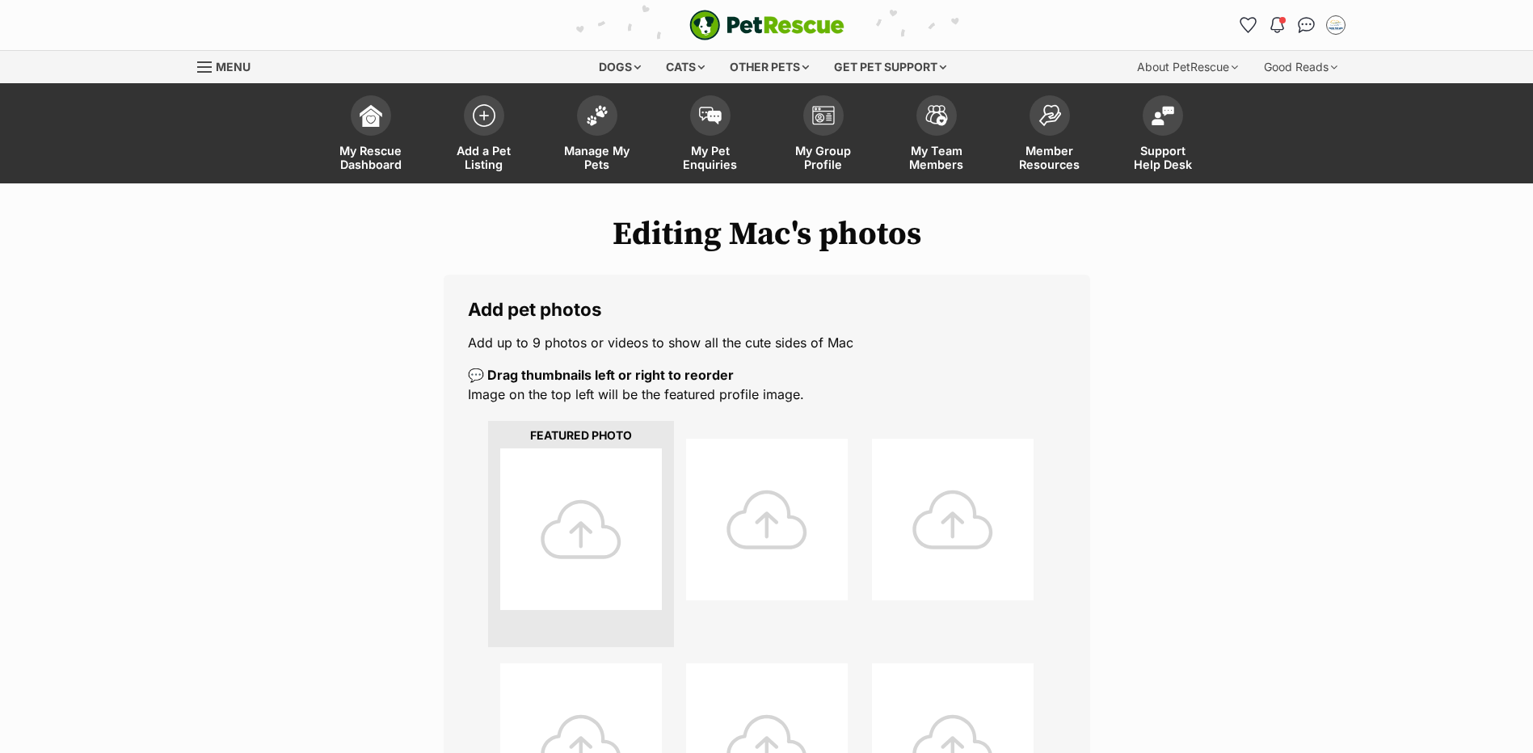
click at [662, 479] on li at bounding box center [581, 534] width 186 height 226
click at [565, 486] on div at bounding box center [581, 530] width 162 height 162
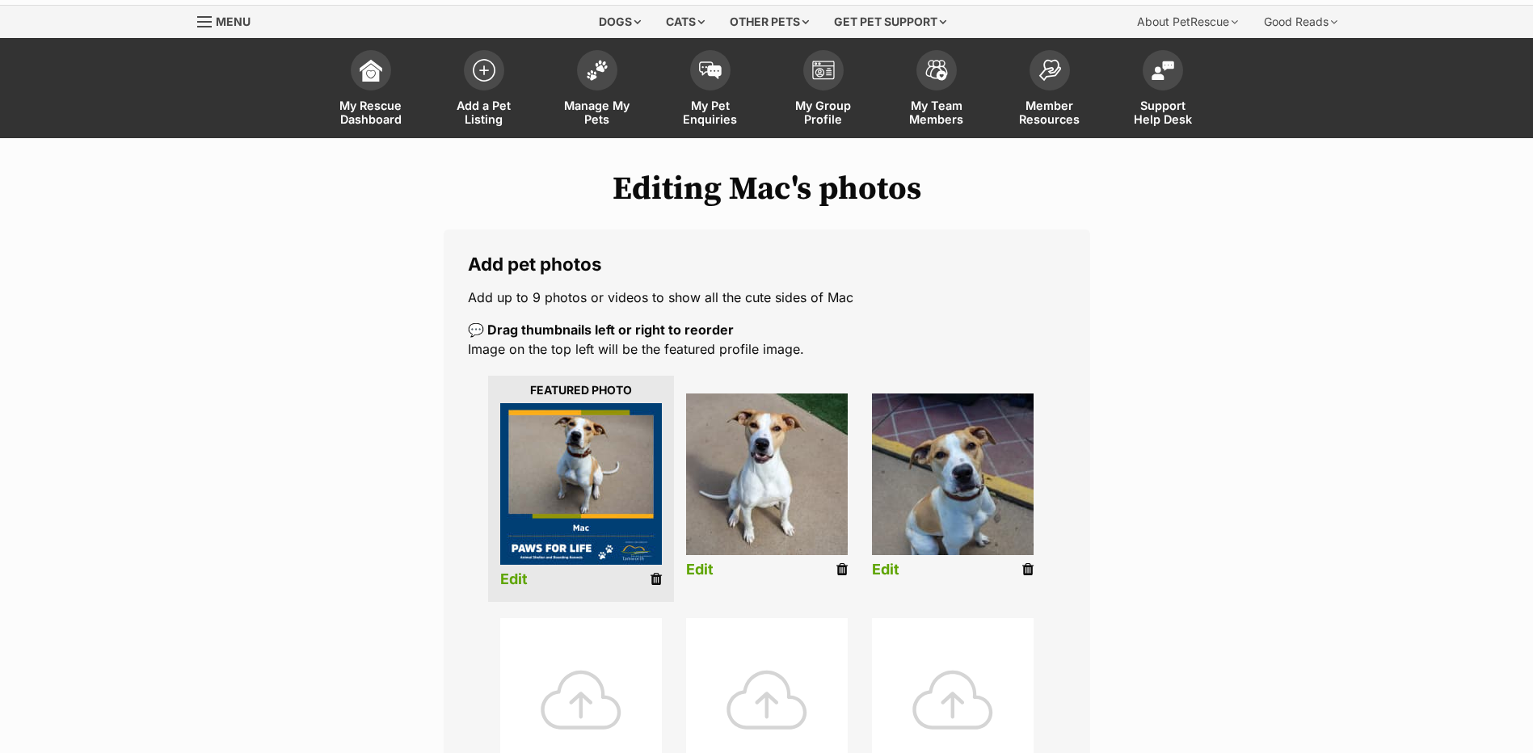
scroll to position [81, 0]
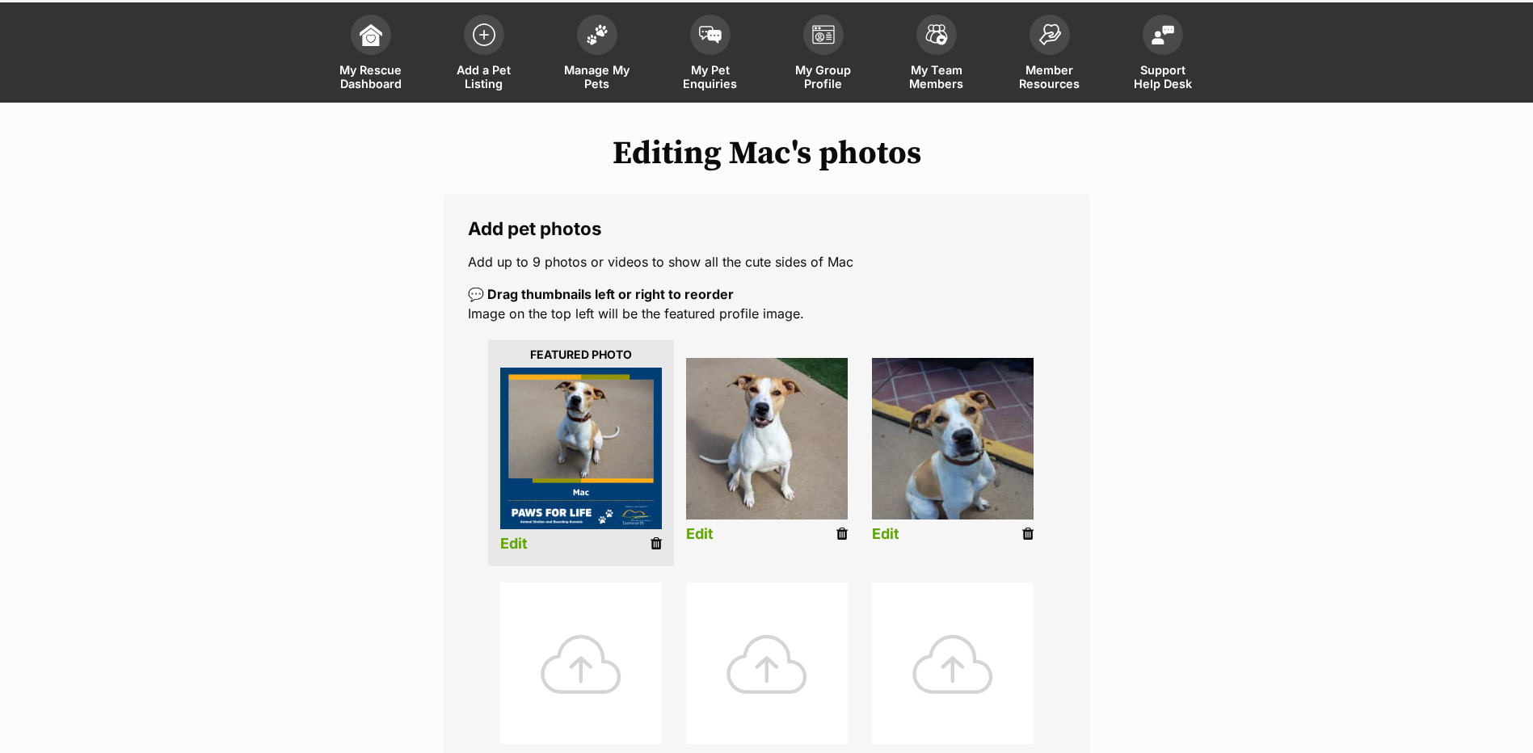
click at [888, 543] on link "Edit" at bounding box center [885, 534] width 27 height 17
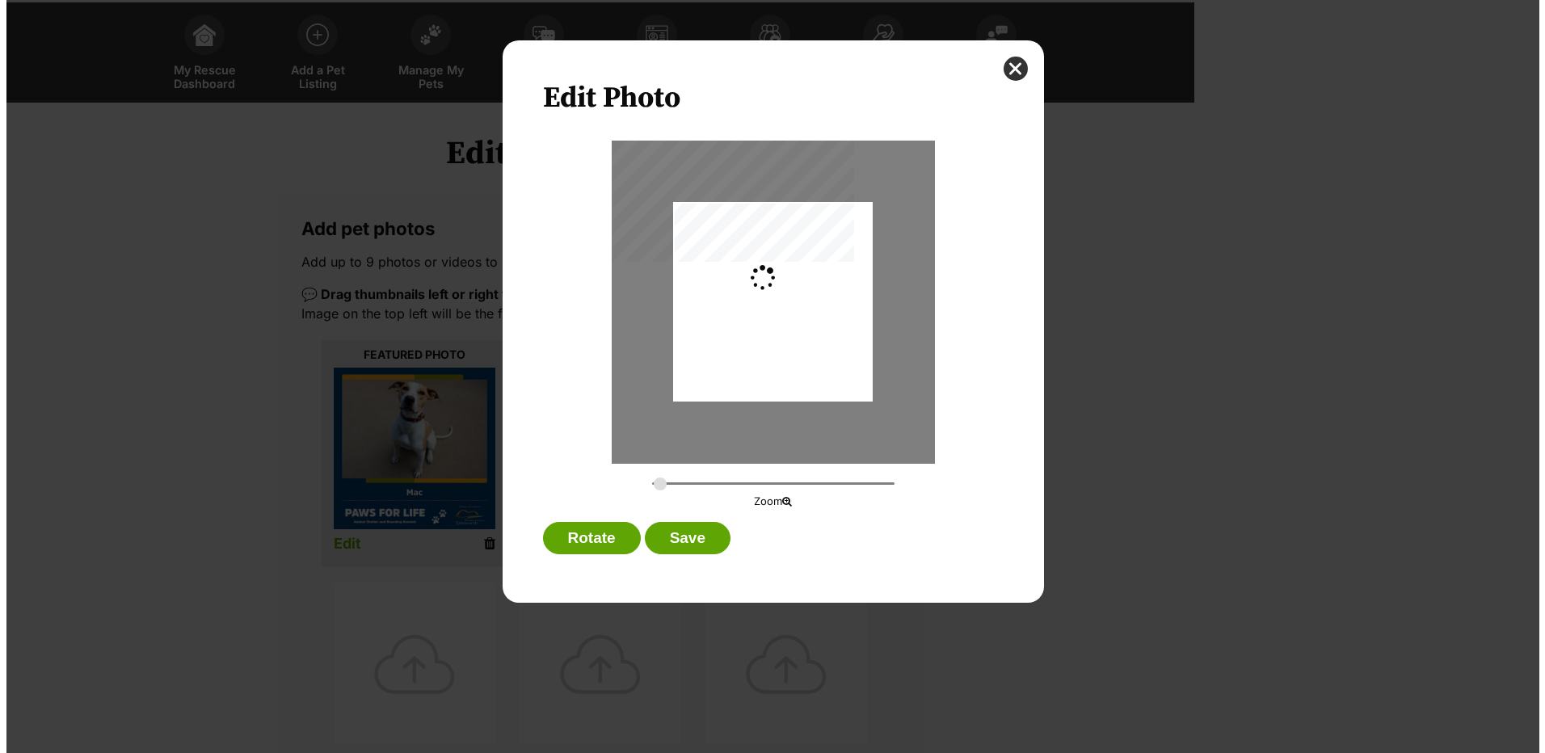
scroll to position [0, 0]
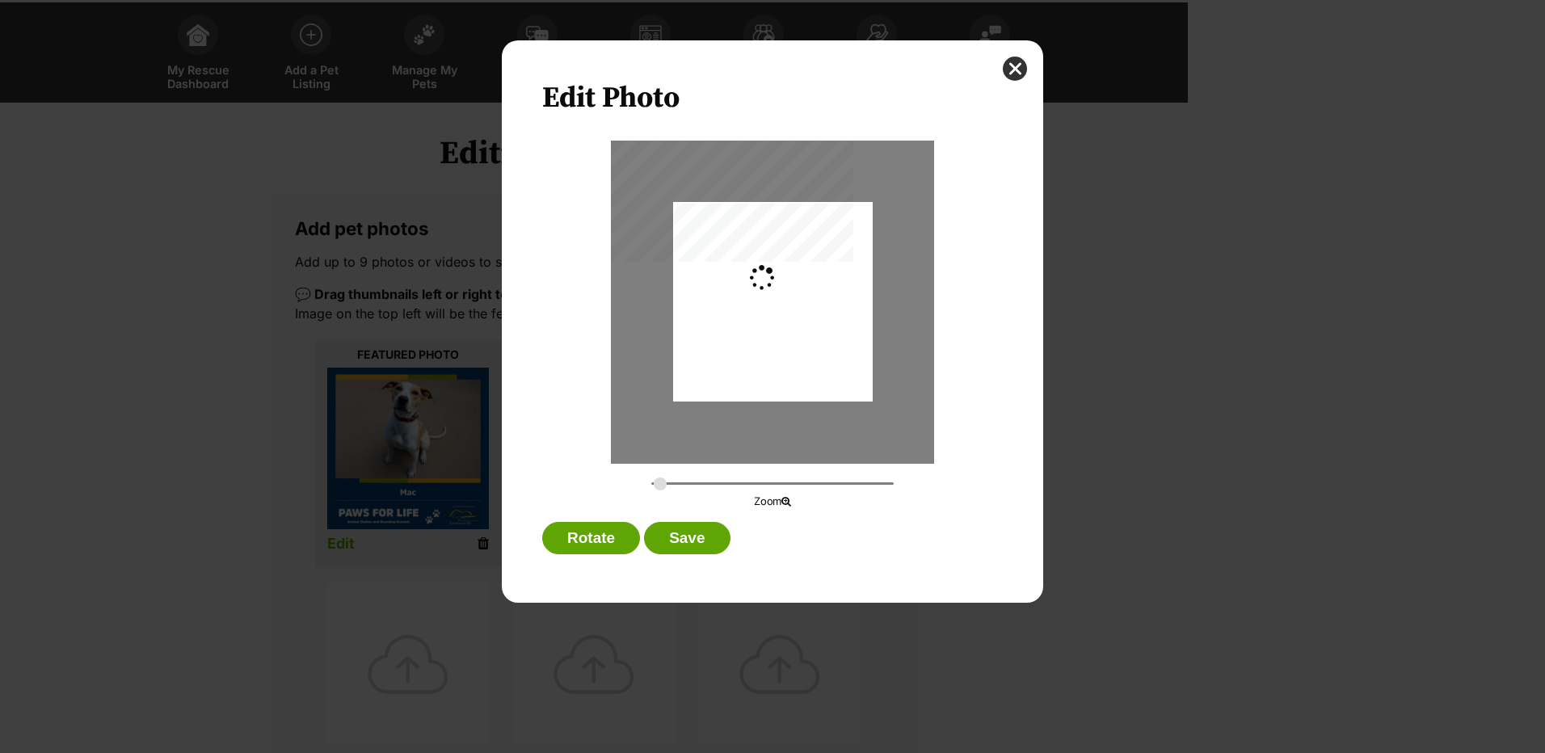
type input "0.2744"
click at [827, 342] on div "Dialog Window - Close (Press escape to close)" at bounding box center [773, 299] width 200 height 267
click at [686, 531] on button "Save" at bounding box center [687, 538] width 86 height 32
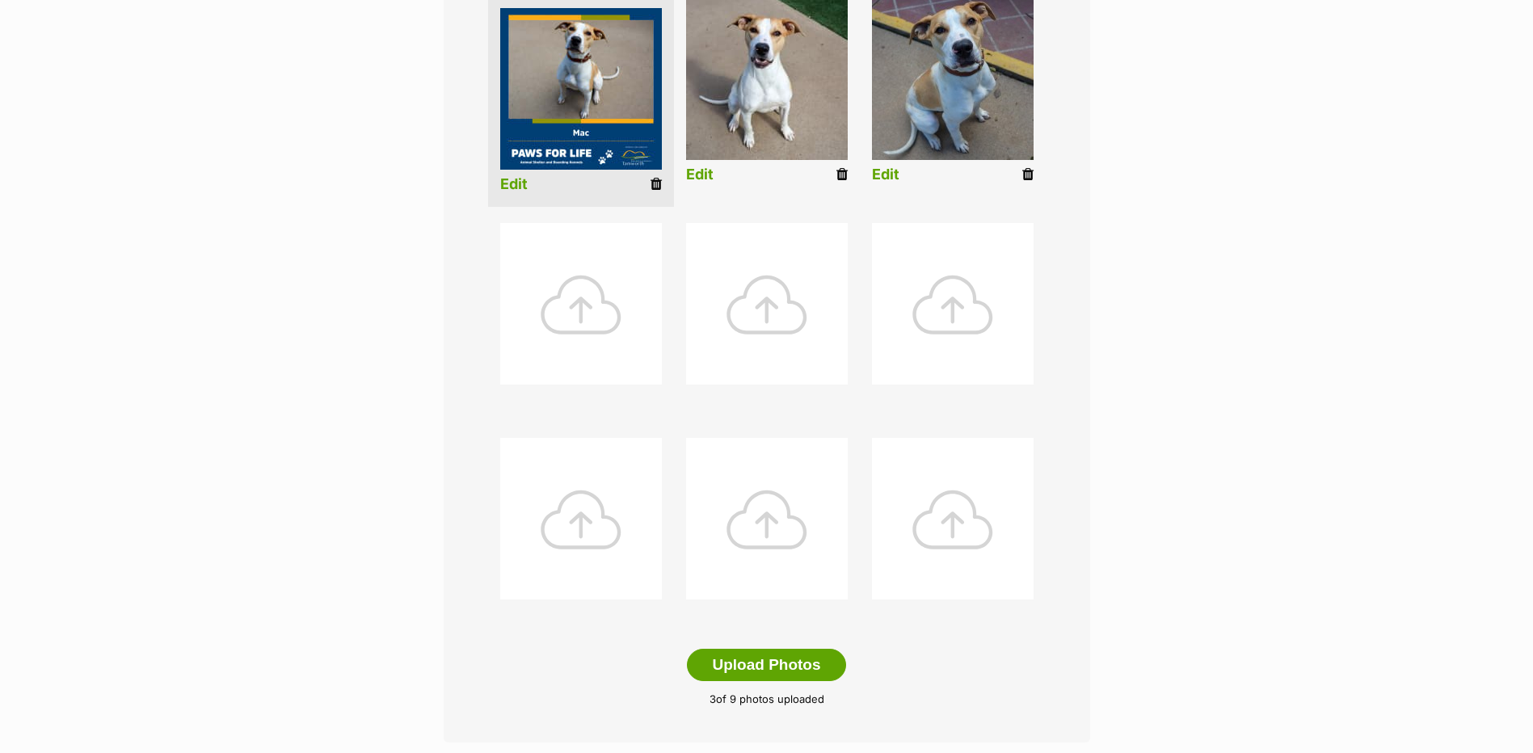
scroll to position [485, 0]
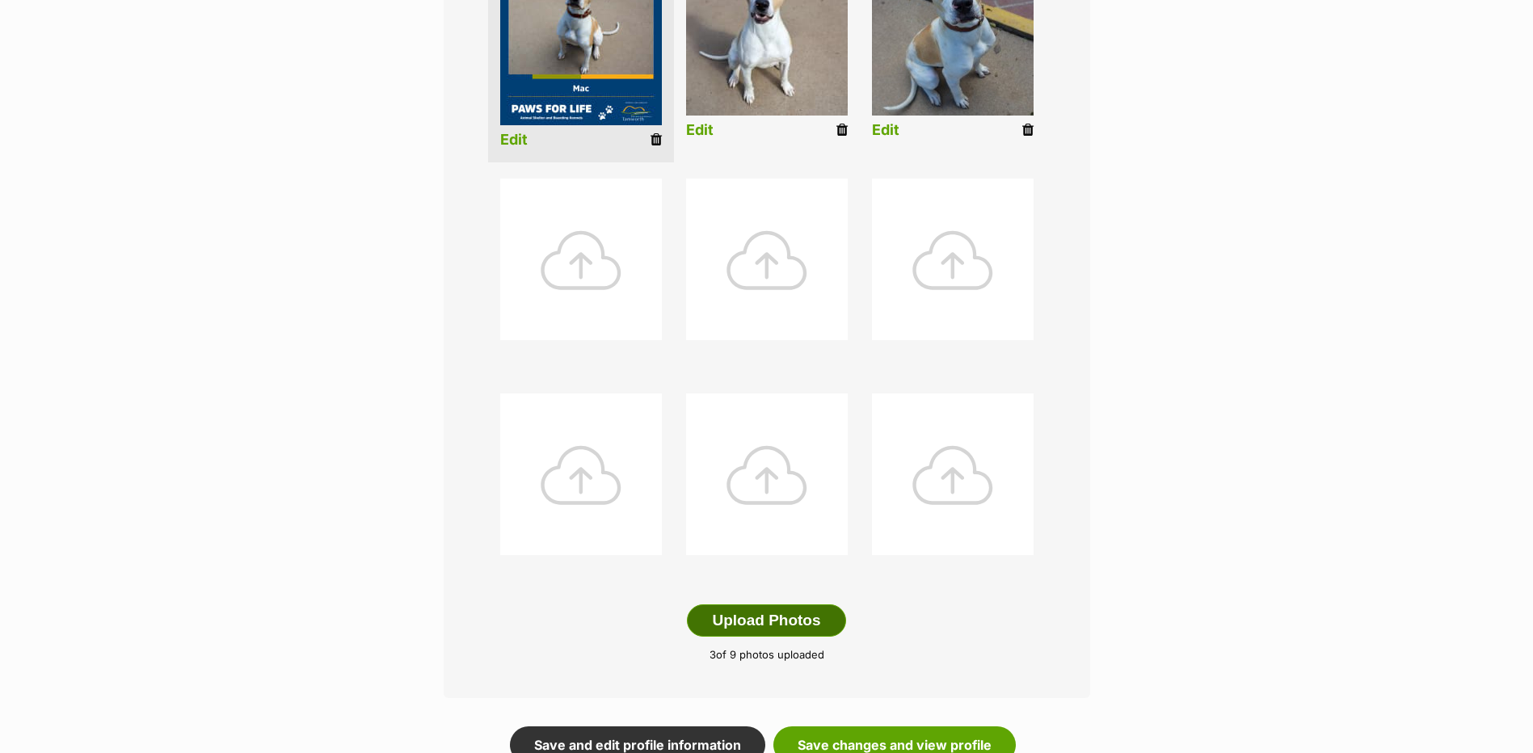
click at [755, 637] on button "Upload Photos" at bounding box center [766, 621] width 158 height 32
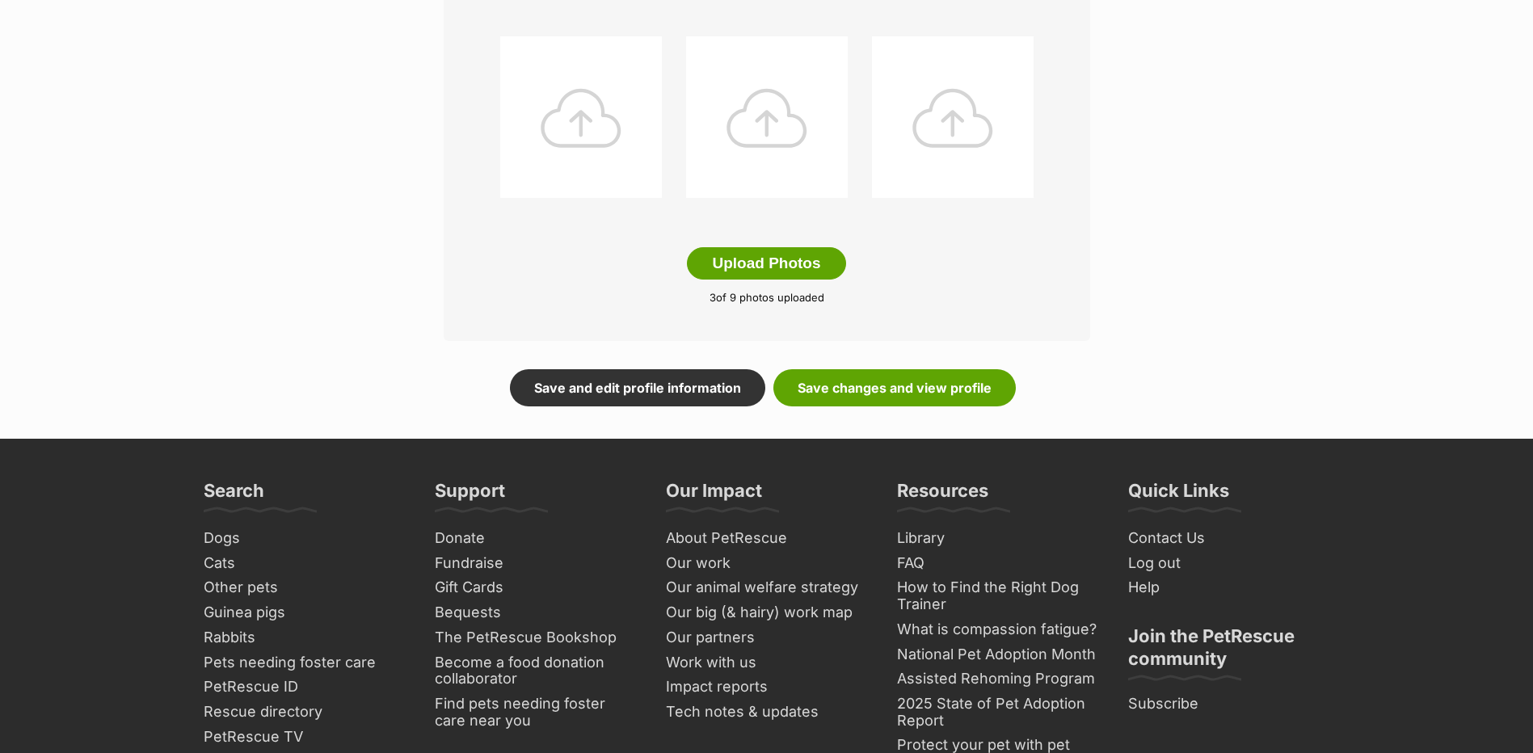
scroll to position [889, 0]
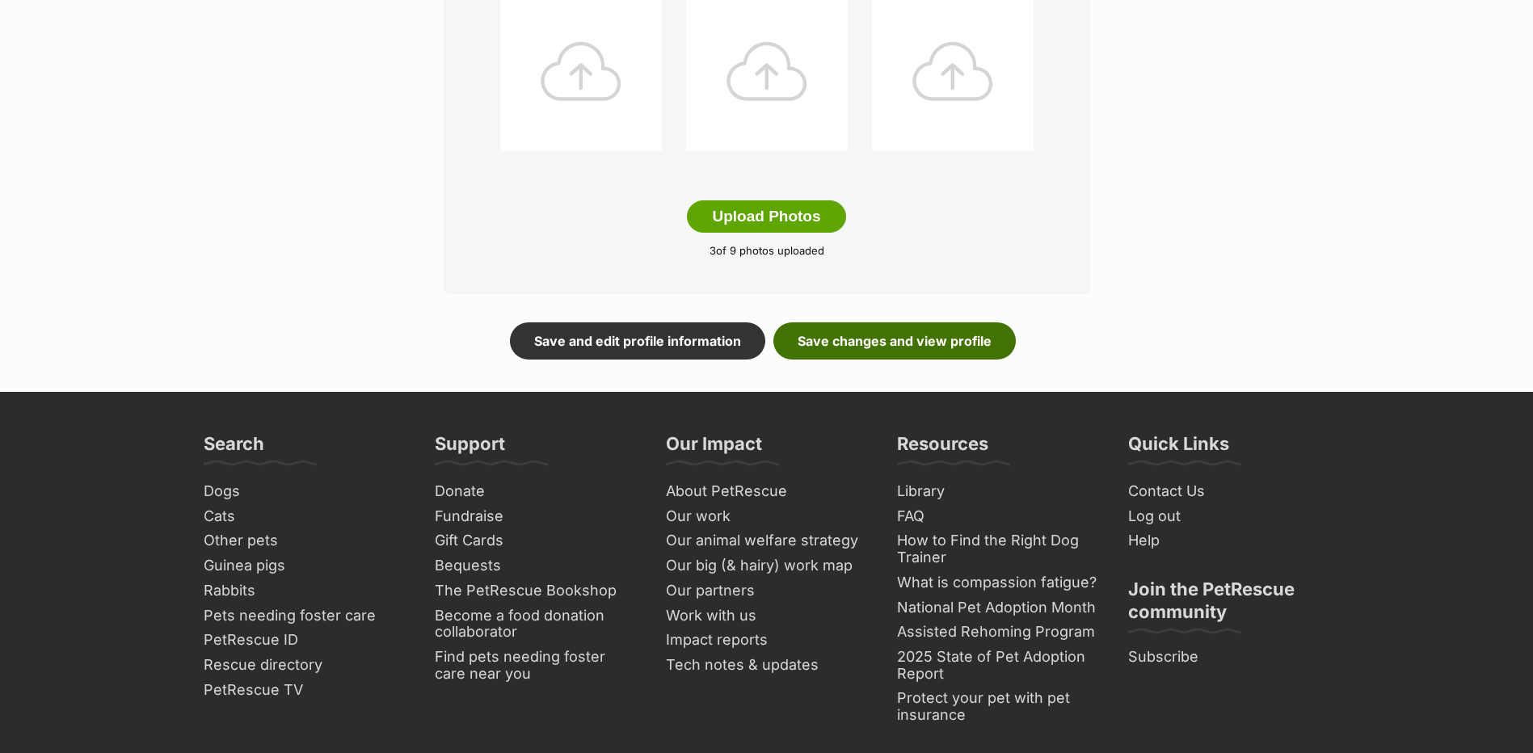
click at [900, 360] on link "Save changes and view profile" at bounding box center [895, 341] width 242 height 37
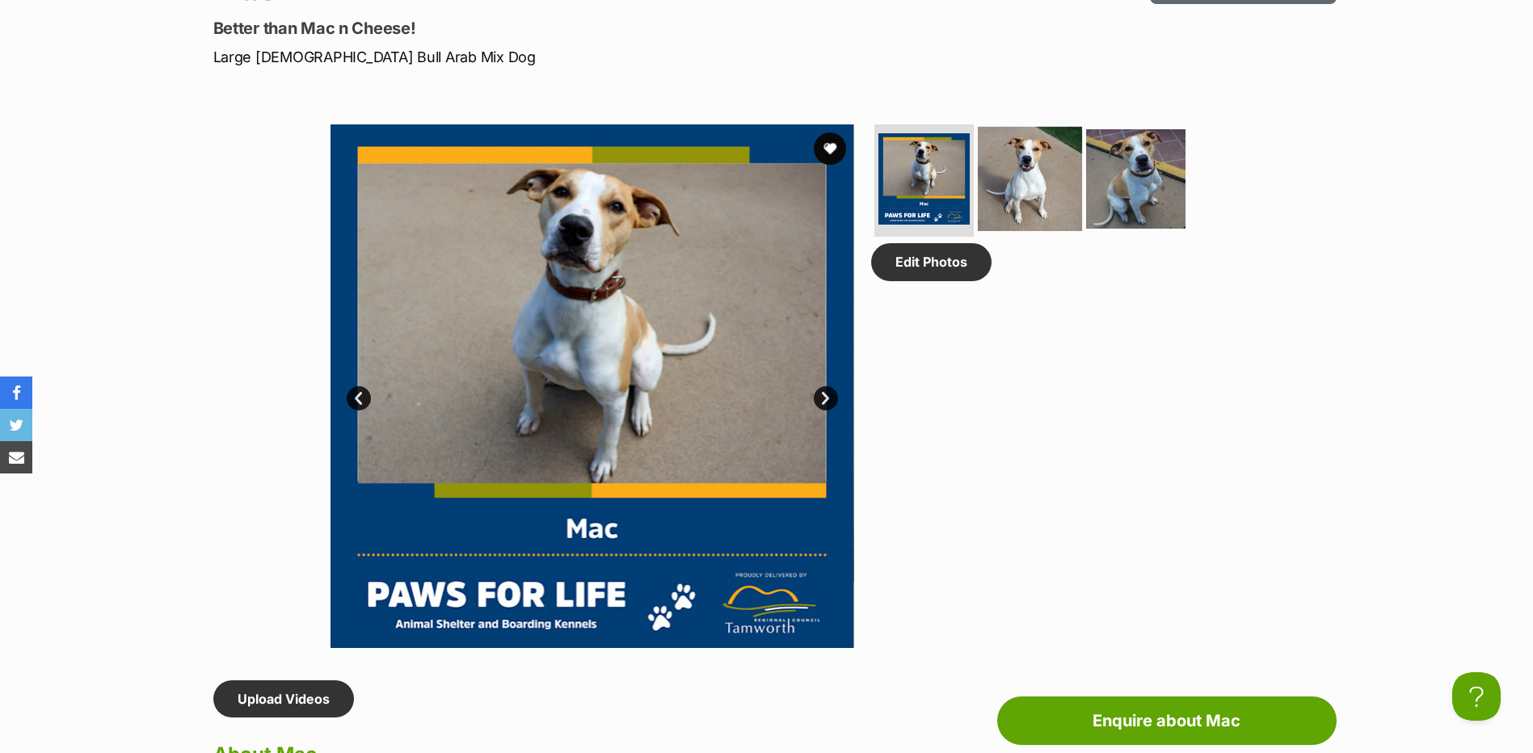
click at [1022, 196] on img at bounding box center [1030, 178] width 104 height 104
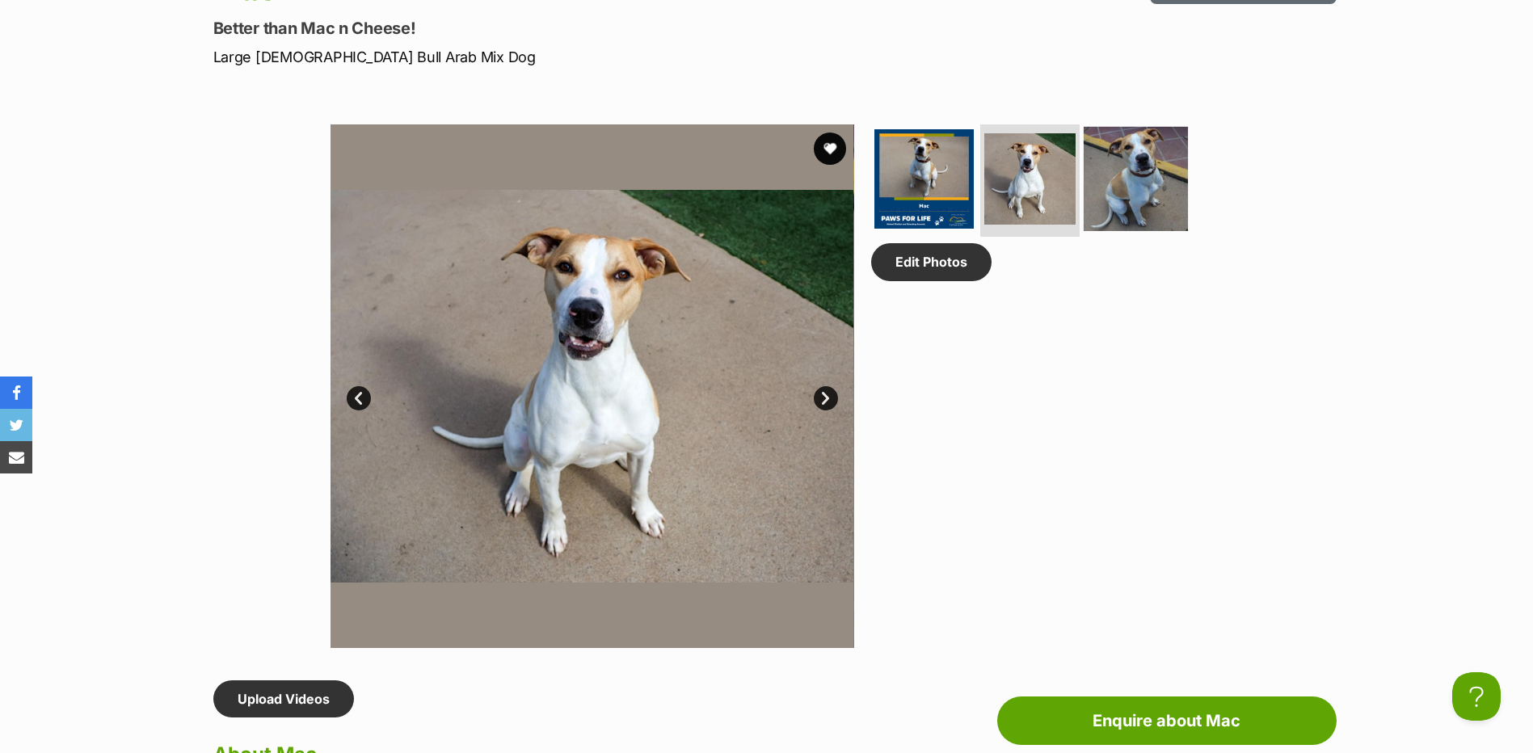
click at [1102, 196] on img at bounding box center [1136, 178] width 104 height 104
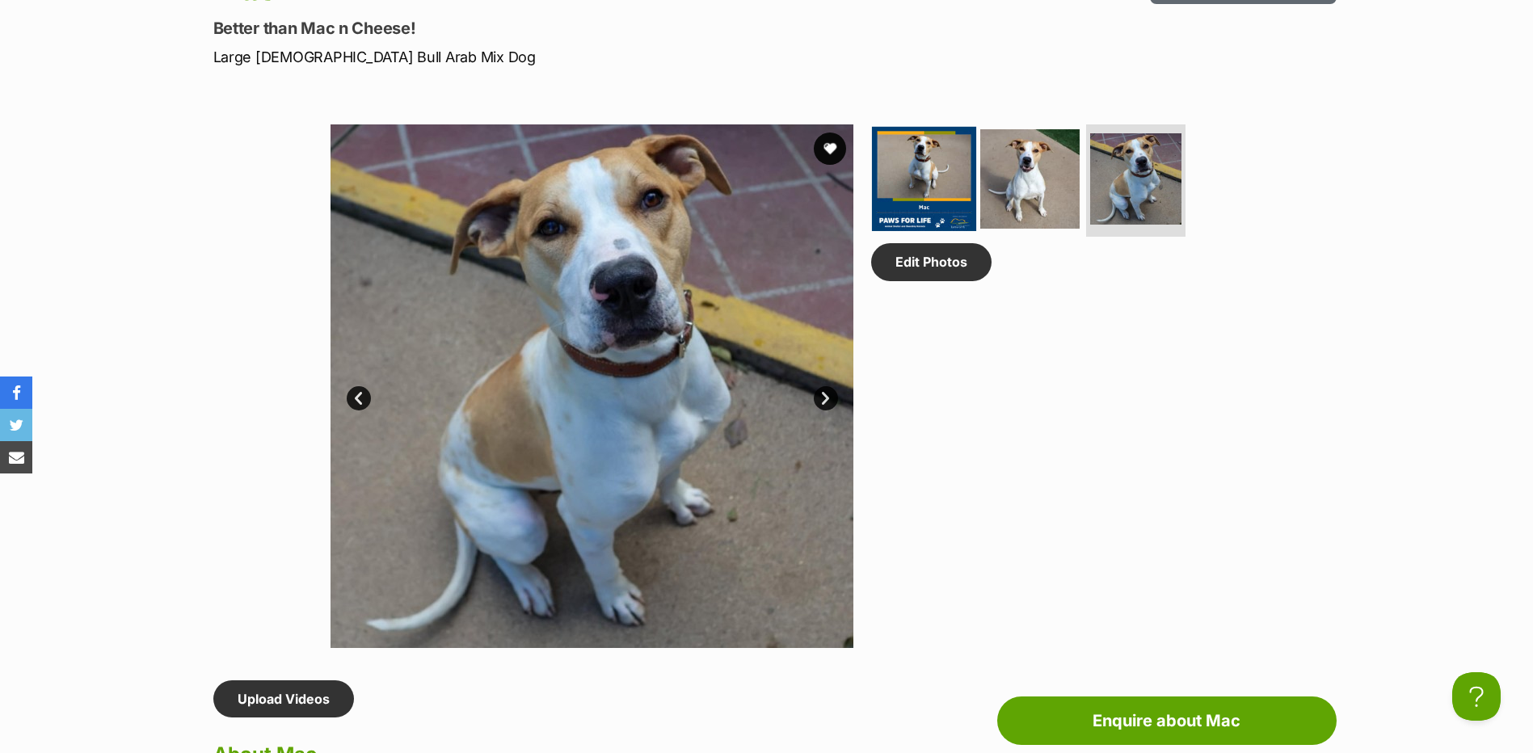
click at [927, 189] on img at bounding box center [924, 178] width 104 height 104
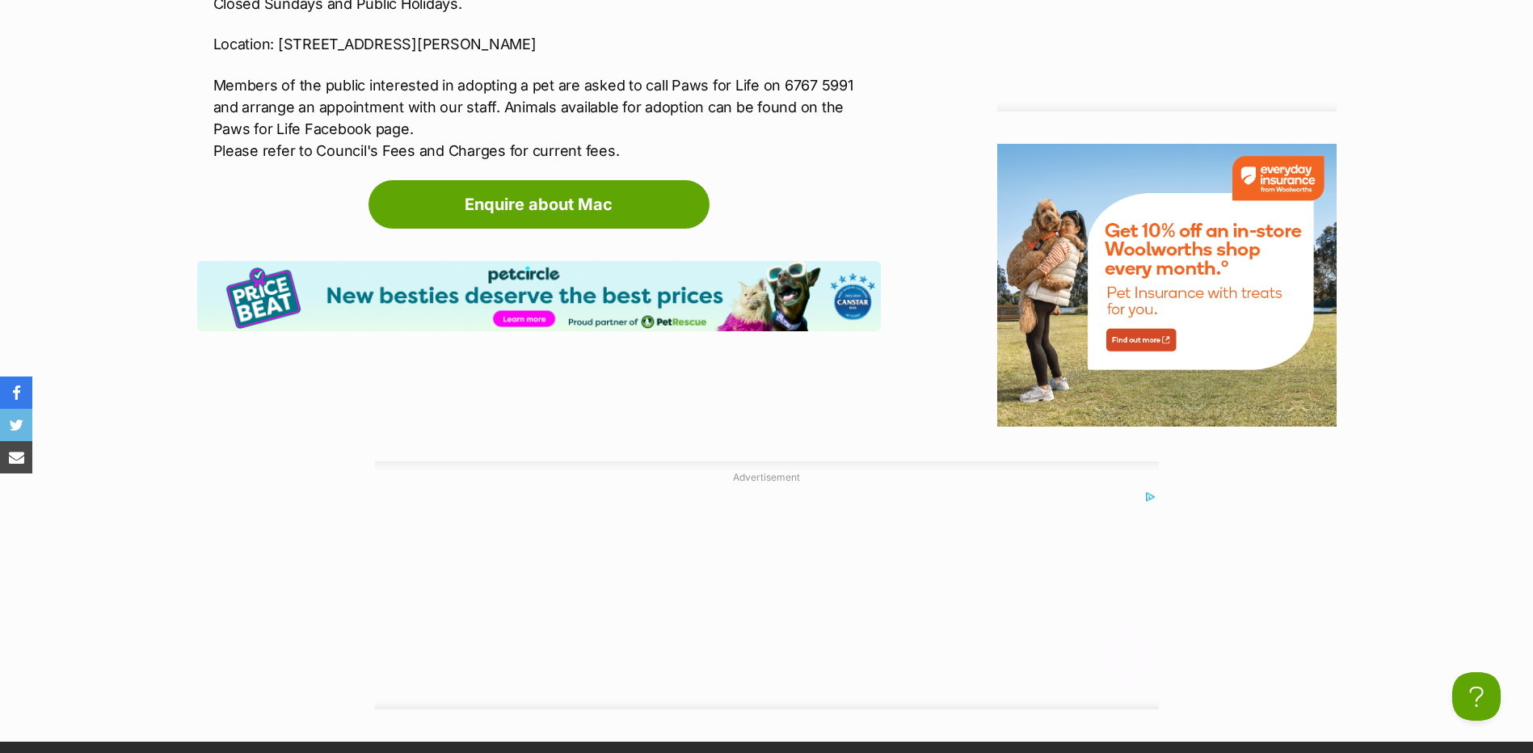
scroll to position [2506, 0]
